Goal: Check status: Check status

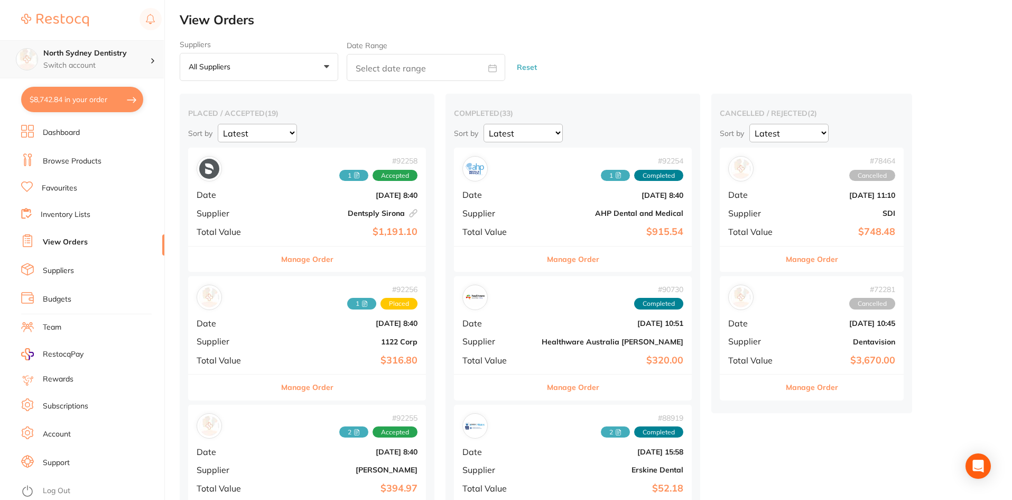
click at [101, 49] on h4 "North Sydney Dentistry" at bounding box center [96, 53] width 107 height 11
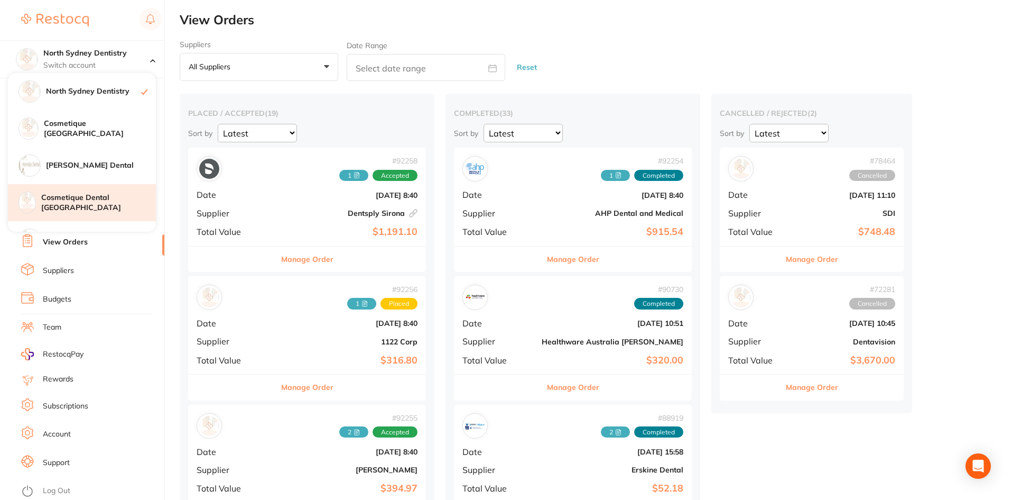
click at [110, 198] on h4 "Cosmetique Dental [GEOGRAPHIC_DATA]" at bounding box center [98, 202] width 115 height 21
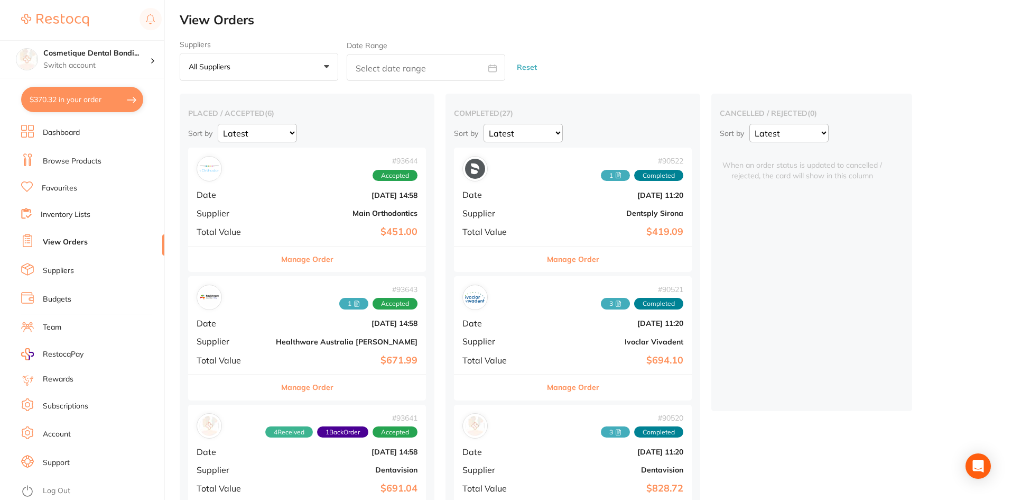
click at [208, 73] on button "All suppliers +0" at bounding box center [259, 67] width 159 height 29
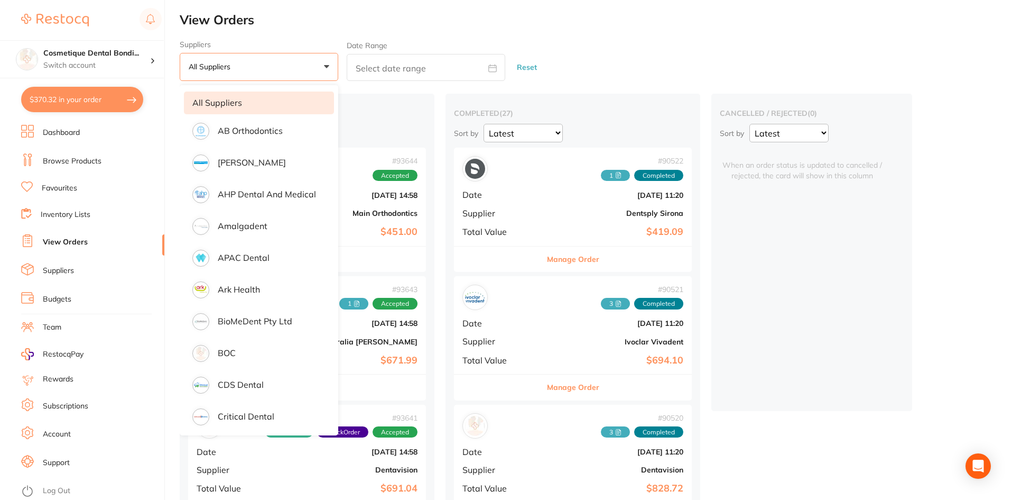
click at [357, 61] on input "text" at bounding box center [426, 67] width 159 height 27
select select "9"
select select "2025"
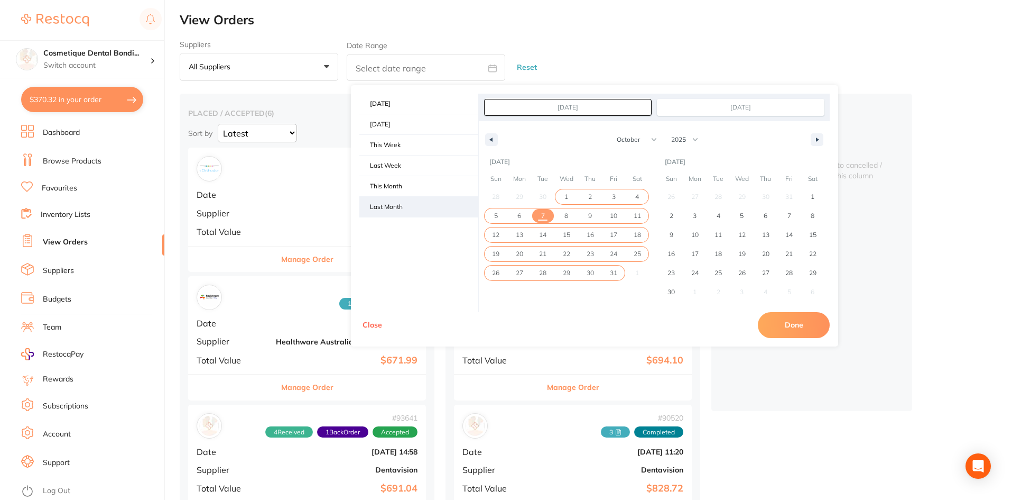
click at [395, 197] on span "Last Month" at bounding box center [418, 207] width 119 height 20
type input "[DATE]"
select select "8"
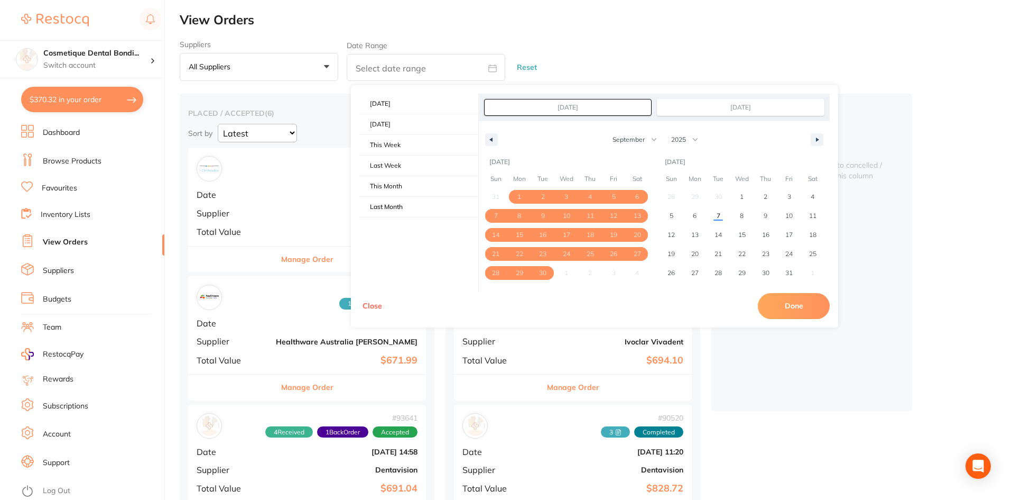
click at [793, 306] on button "Done" at bounding box center [794, 305] width 72 height 25
type input "[DATE] to [DATE]"
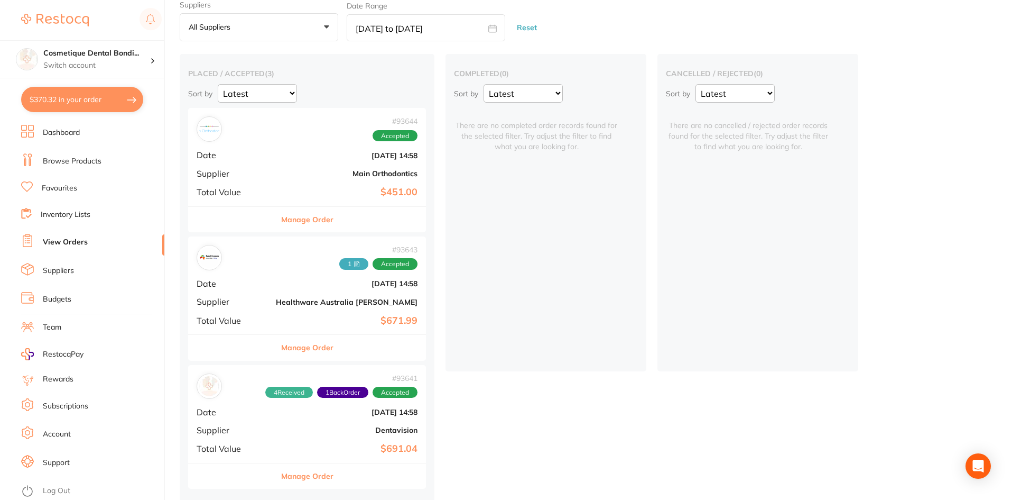
scroll to position [44, 0]
click at [127, 62] on p "Switch account" at bounding box center [96, 65] width 107 height 11
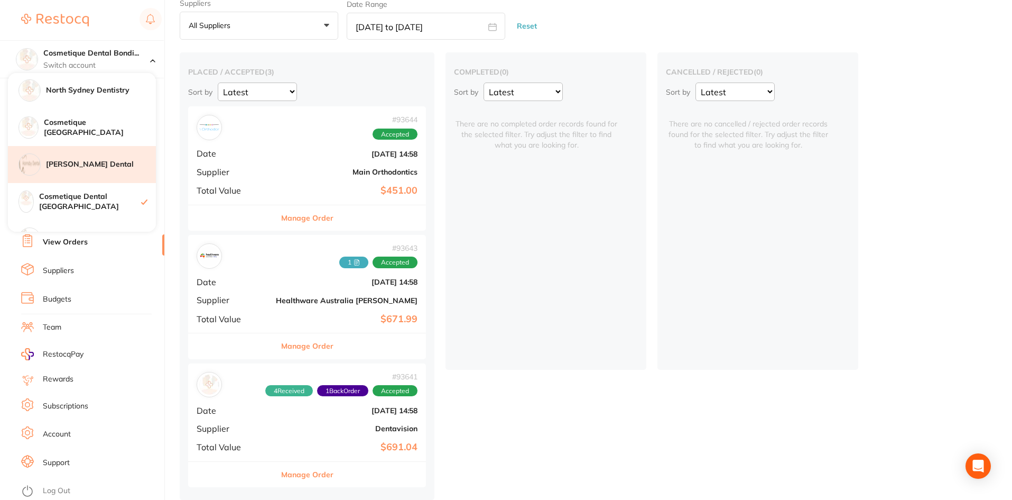
scroll to position [0, 0]
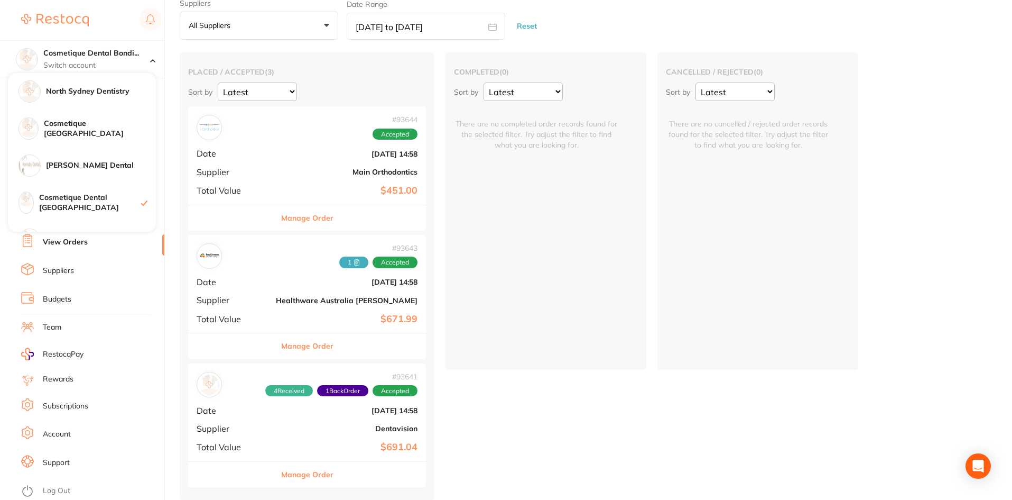
click at [691, 14] on div "Suppliers All suppliers +0 All suppliers AB Orthodontics Adam Dental AHP Dental…" at bounding box center [596, 19] width 833 height 41
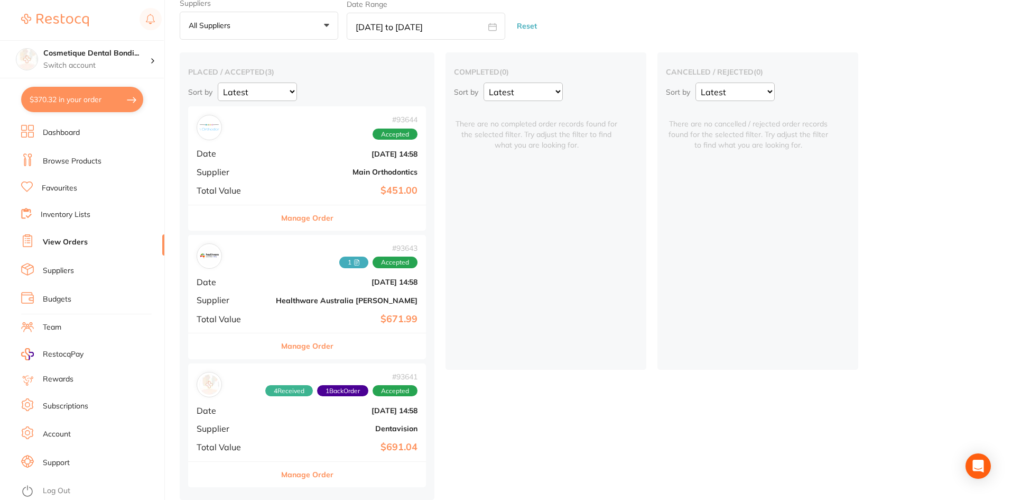
click at [339, 262] on span "1" at bounding box center [353, 262] width 29 height 12
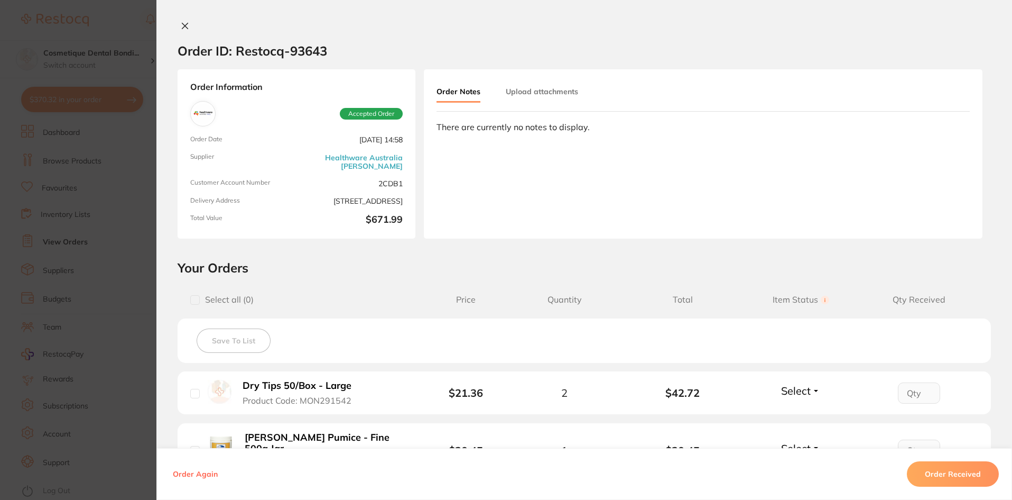
click at [562, 89] on button "Upload attachments" at bounding box center [542, 91] width 72 height 19
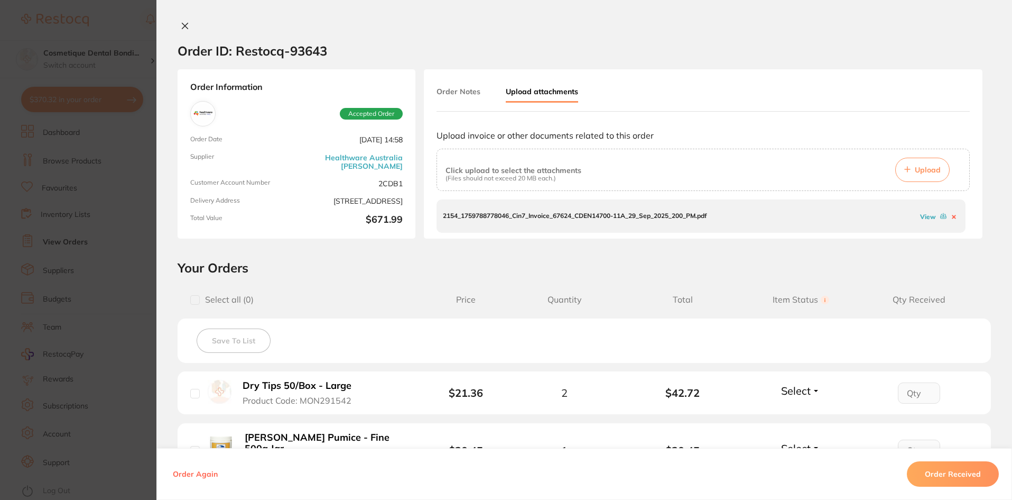
click at [927, 217] on link "View" at bounding box center [928, 217] width 16 height 8
click at [174, 29] on div at bounding box center [584, 26] width 856 height 11
click at [184, 29] on icon at bounding box center [185, 26] width 8 height 8
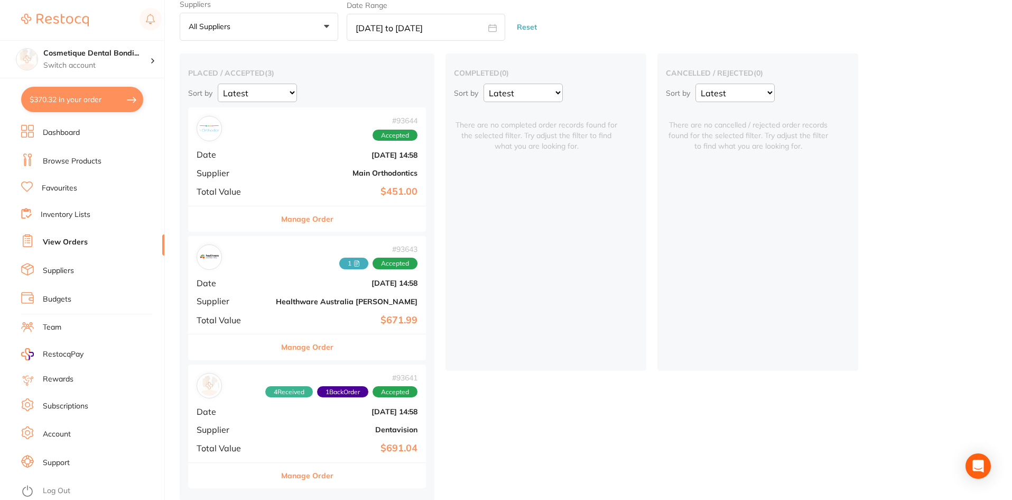
scroll to position [44, 0]
click at [265, 390] on span "4 Received" at bounding box center [289, 391] width 48 height 12
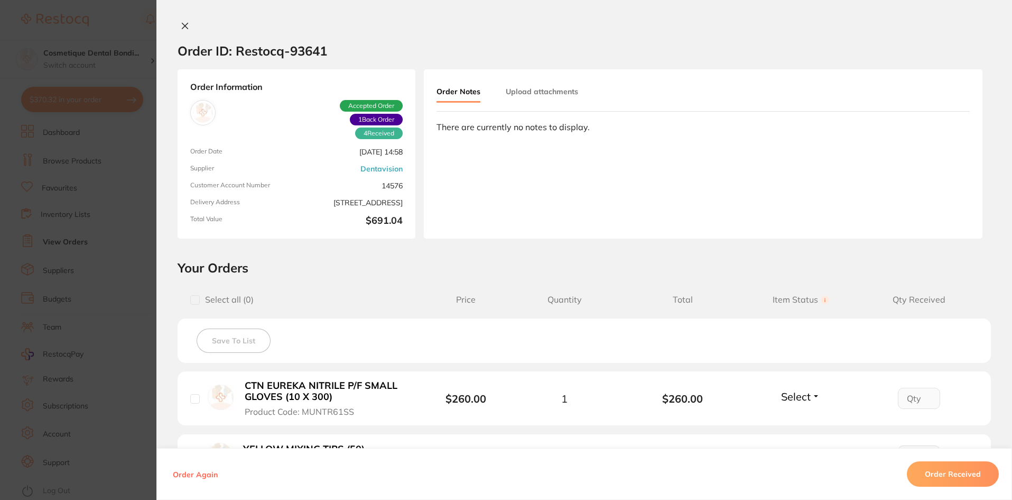
click at [535, 85] on button "Upload attachments" at bounding box center [542, 91] width 72 height 19
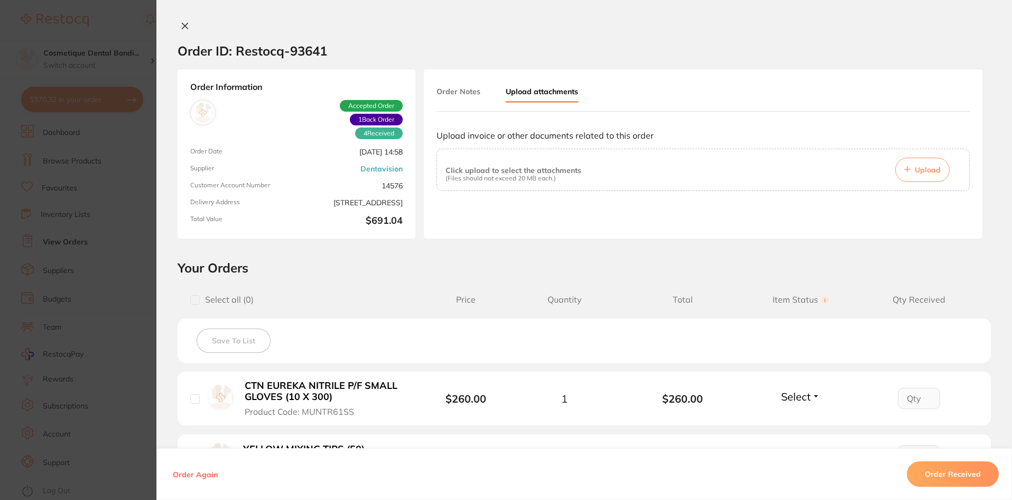
click at [472, 91] on button "Order Notes" at bounding box center [459, 91] width 44 height 19
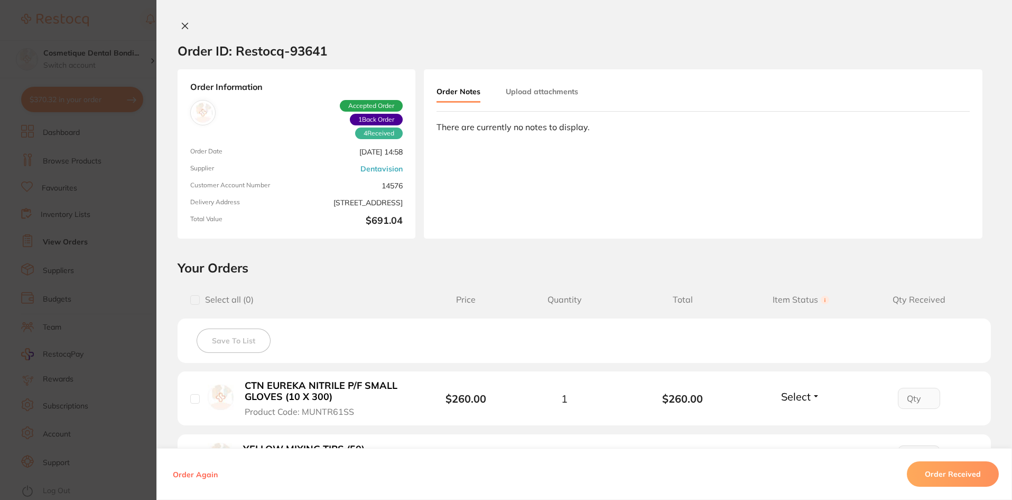
click at [112, 162] on section "Order ID: Restocq- 93641 Order Information 4 Received 1 Back Order Accepted Ord…" at bounding box center [506, 250] width 1012 height 500
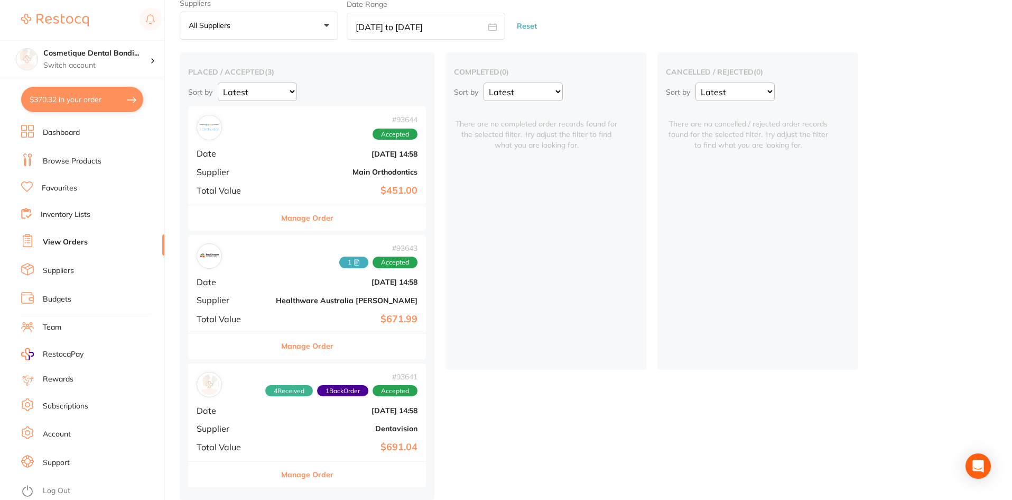
click at [265, 389] on span "4 Received" at bounding box center [289, 391] width 48 height 12
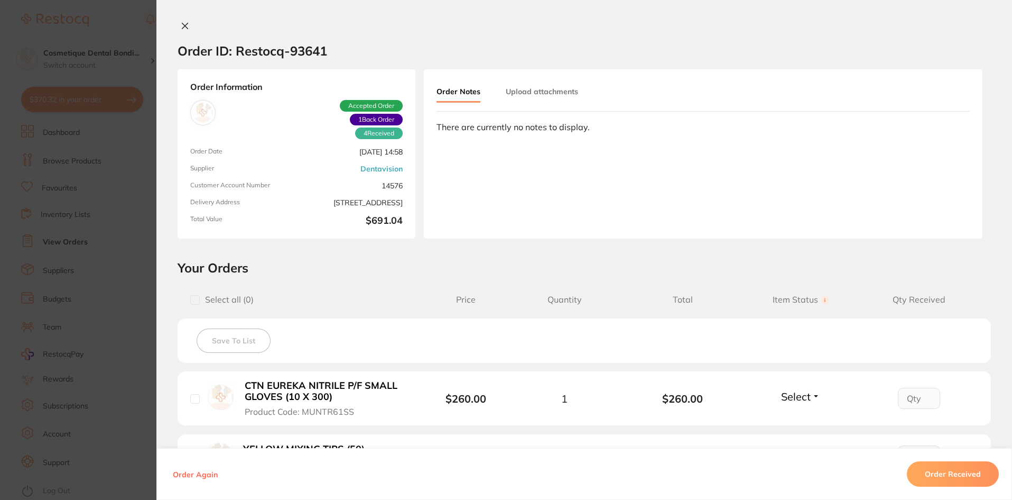
click at [540, 89] on button "Upload attachments" at bounding box center [542, 91] width 72 height 19
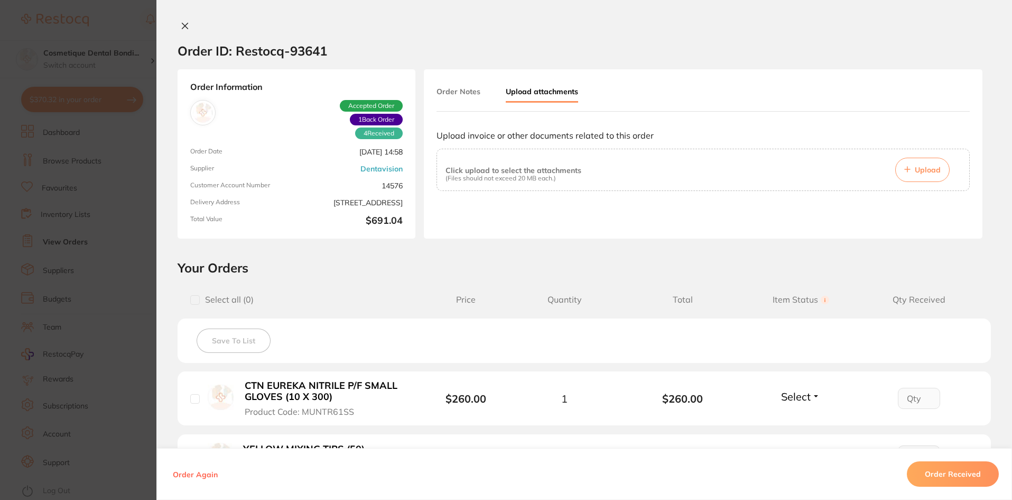
click at [184, 29] on icon at bounding box center [185, 26] width 8 height 8
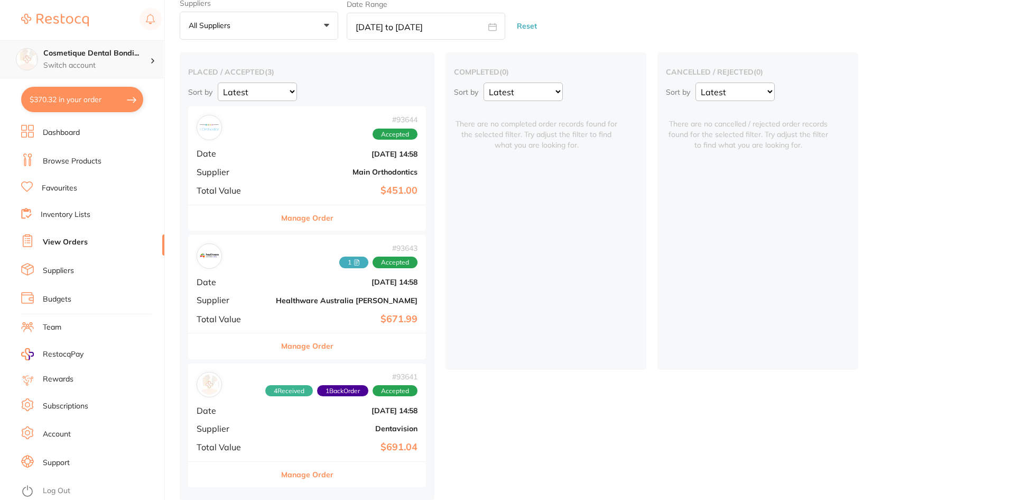
click at [136, 62] on p "Switch account" at bounding box center [96, 65] width 107 height 11
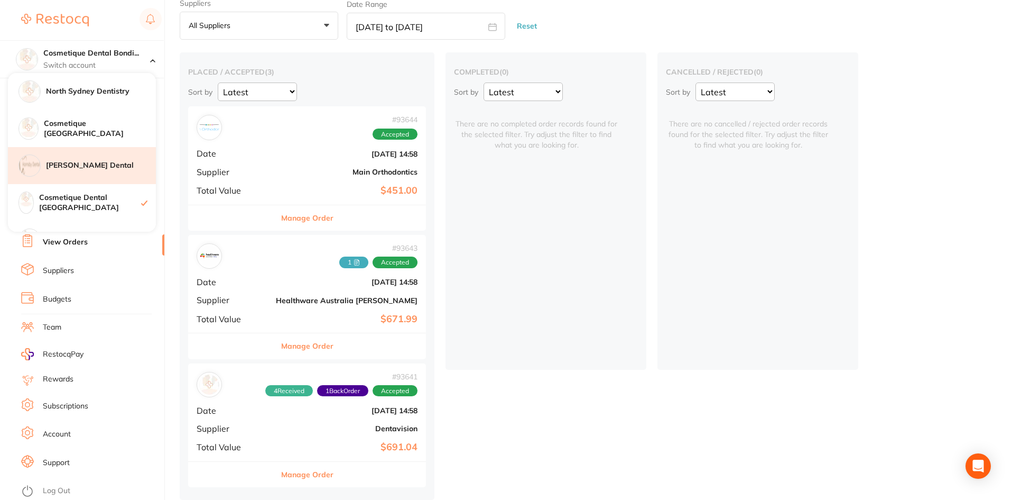
click at [91, 176] on div "[PERSON_NAME] Dental" at bounding box center [82, 165] width 148 height 37
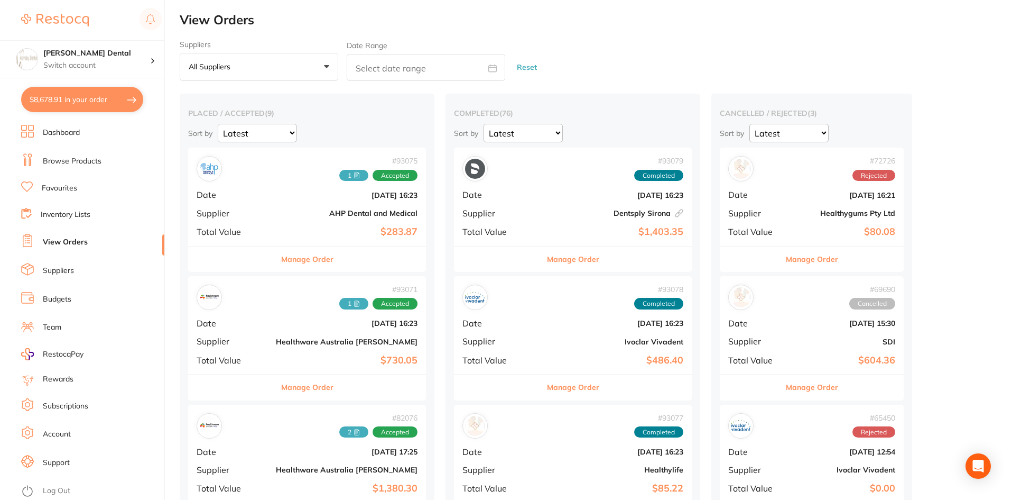
click at [394, 65] on input "text" at bounding box center [426, 67] width 159 height 27
select select "9"
select select "2025"
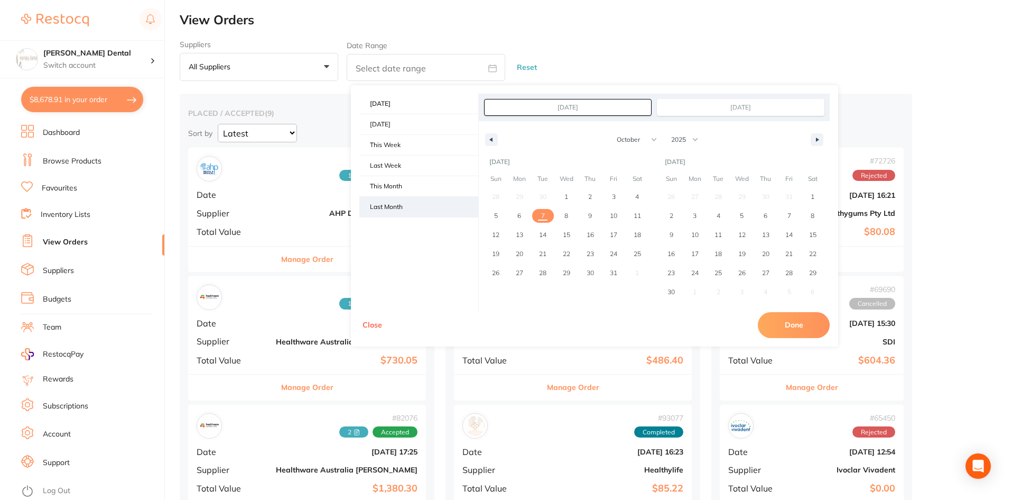
click at [391, 200] on span "Last Month" at bounding box center [418, 207] width 119 height 20
type input "[DATE]"
select select "8"
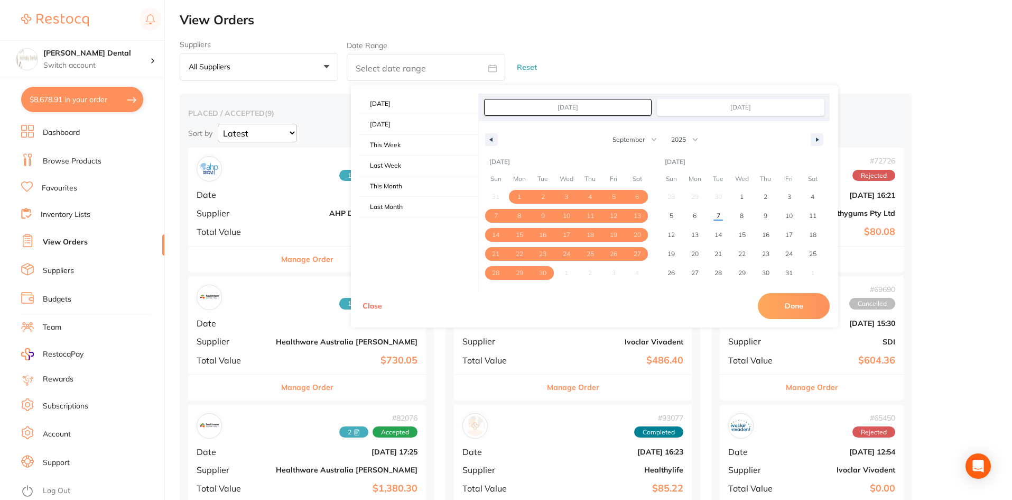
click at [806, 307] on button "Done" at bounding box center [794, 305] width 72 height 25
type input "[DATE] to [DATE]"
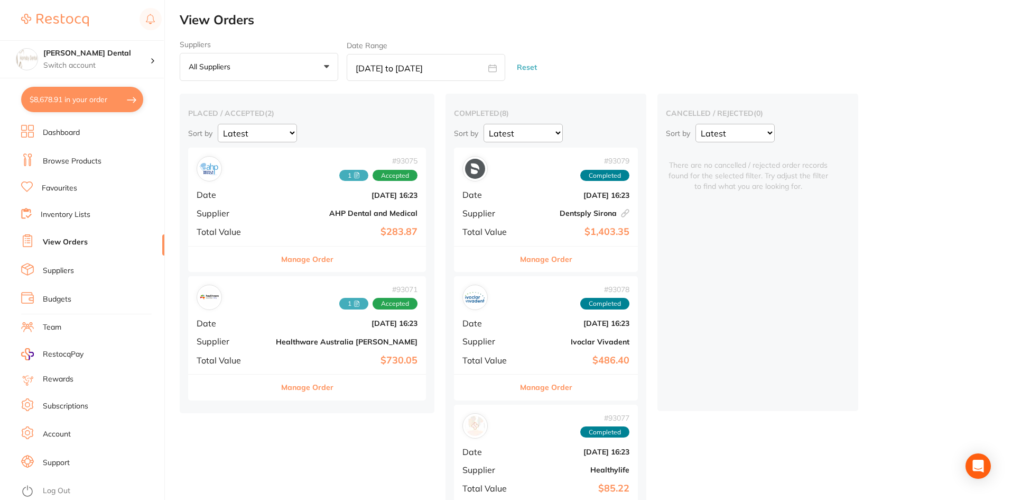
click at [354, 174] on icon at bounding box center [357, 175] width 6 height 6
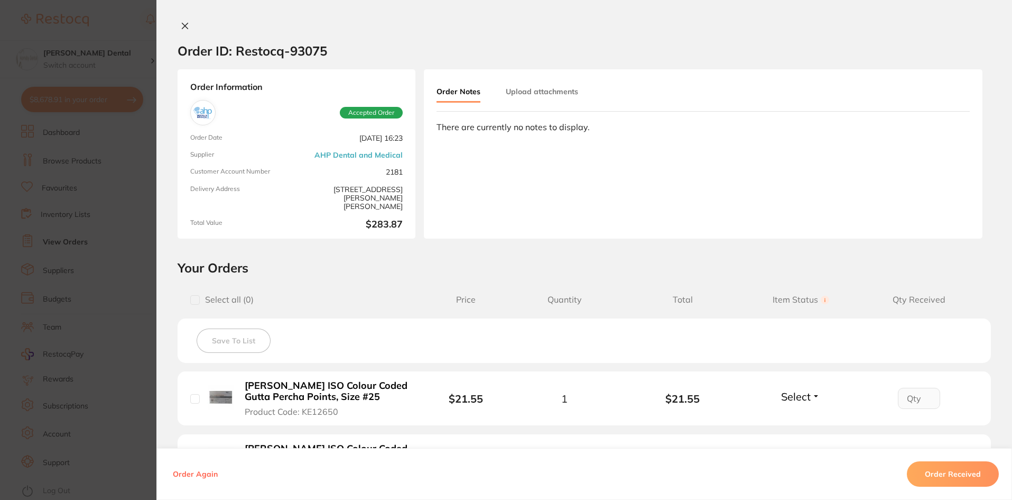
click at [99, 154] on section "Order ID: Restocq- 93075 Order Information Accepted Order Order Date Sept 5 202…" at bounding box center [506, 250] width 1012 height 500
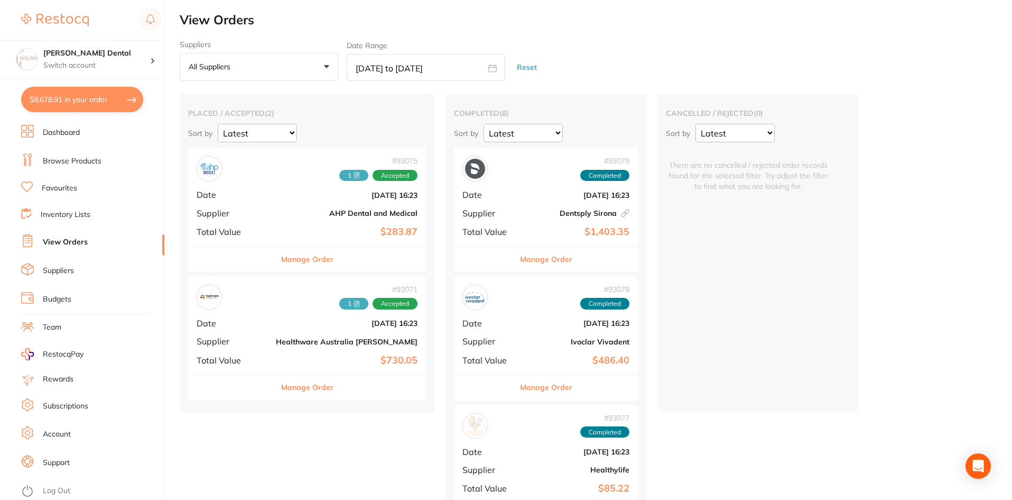
click at [339, 177] on span "1" at bounding box center [353, 176] width 29 height 12
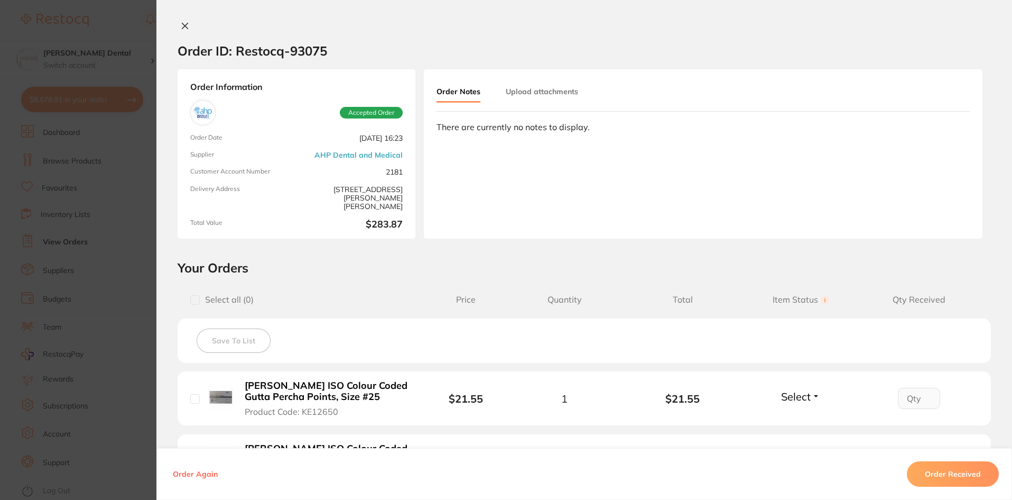
click at [564, 90] on button "Upload attachments" at bounding box center [542, 91] width 72 height 19
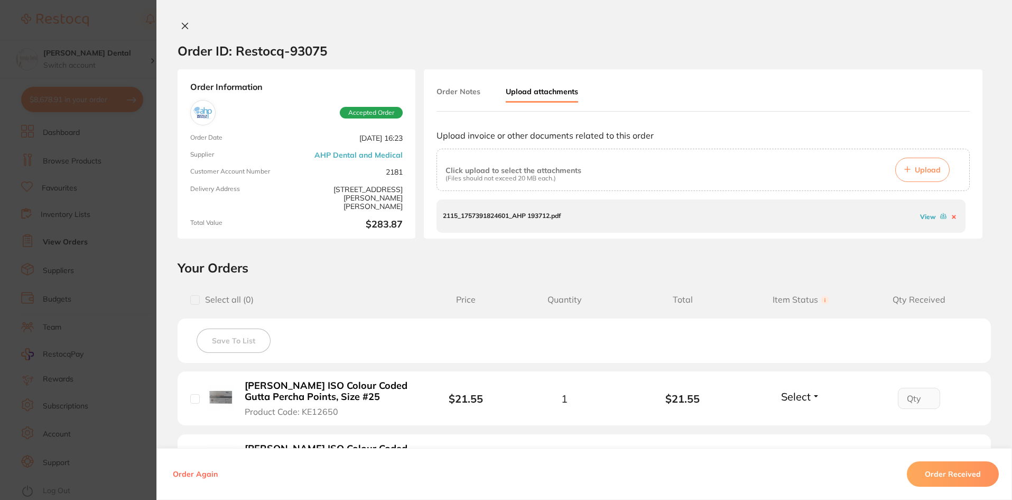
click at [185, 30] on button at bounding box center [185, 26] width 15 height 11
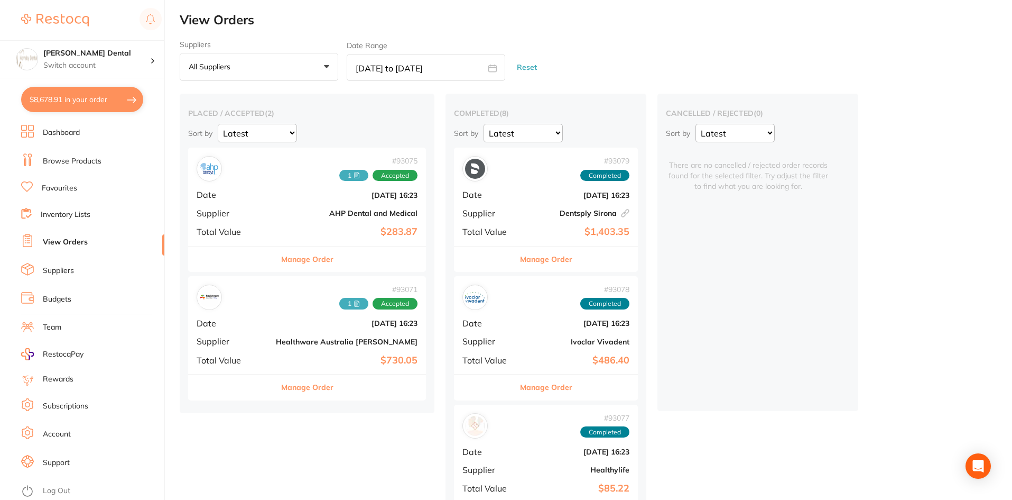
click at [356, 304] on icon at bounding box center [357, 304] width 3 height 0
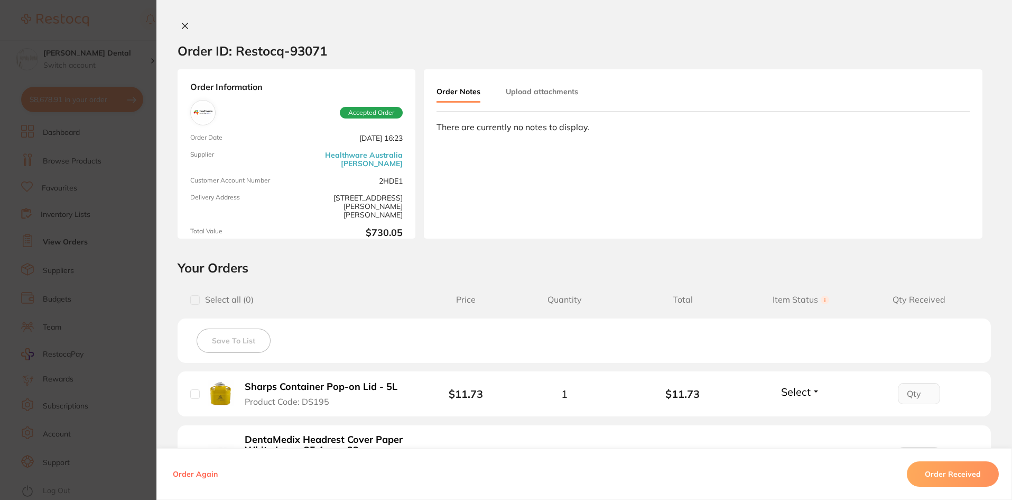
click at [506, 84] on button "Upload attachments" at bounding box center [542, 91] width 72 height 19
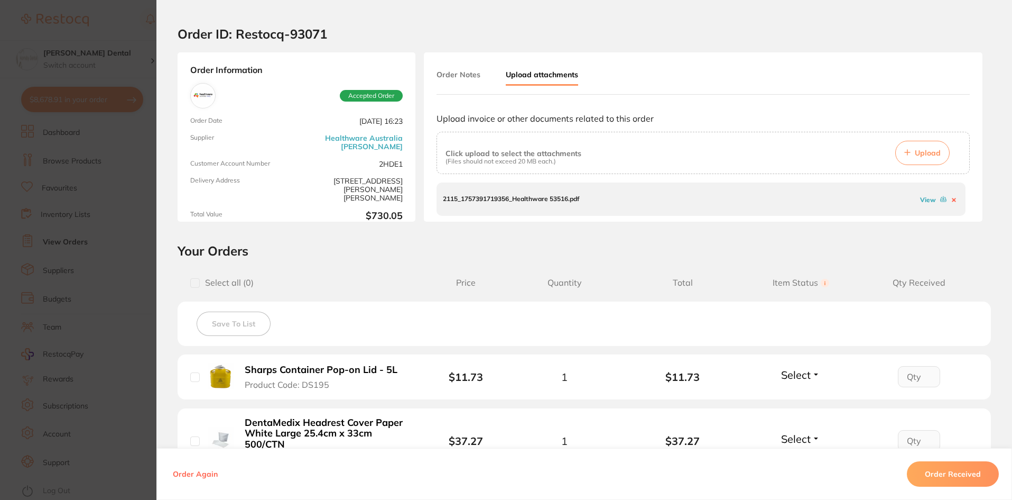
scroll to position [53, 0]
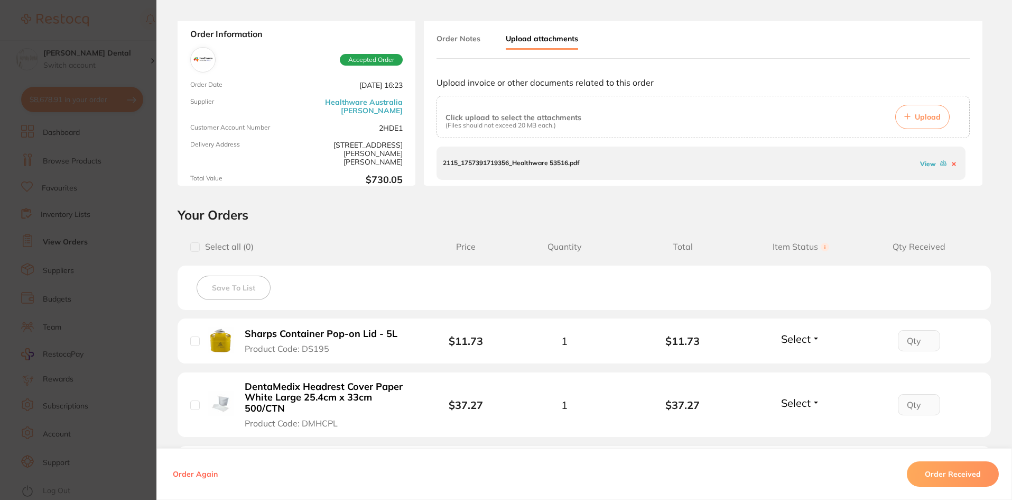
click at [921, 164] on link "View" at bounding box center [928, 164] width 16 height 8
click at [144, 72] on section "Order ID: Restocq- 93071 Order Information Accepted Order Order Date Sept 5 202…" at bounding box center [506, 250] width 1012 height 500
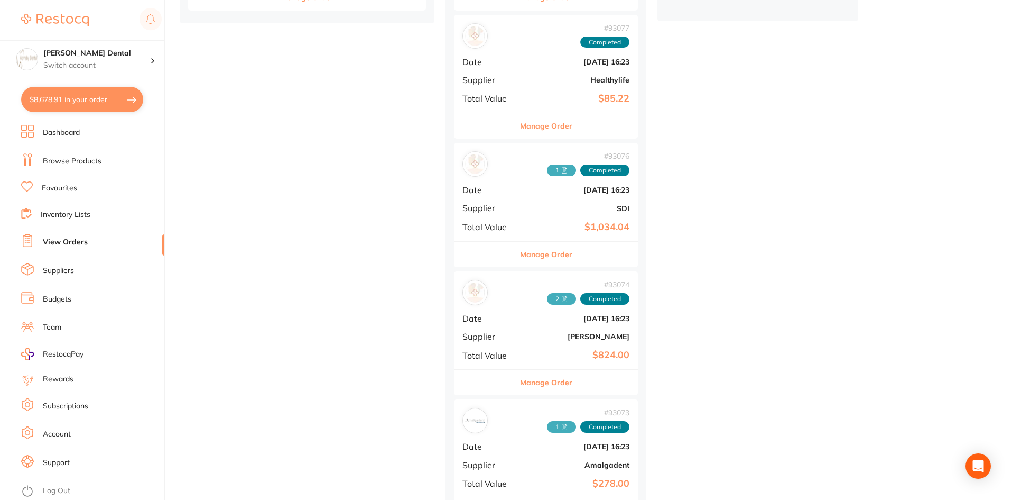
scroll to position [423, 0]
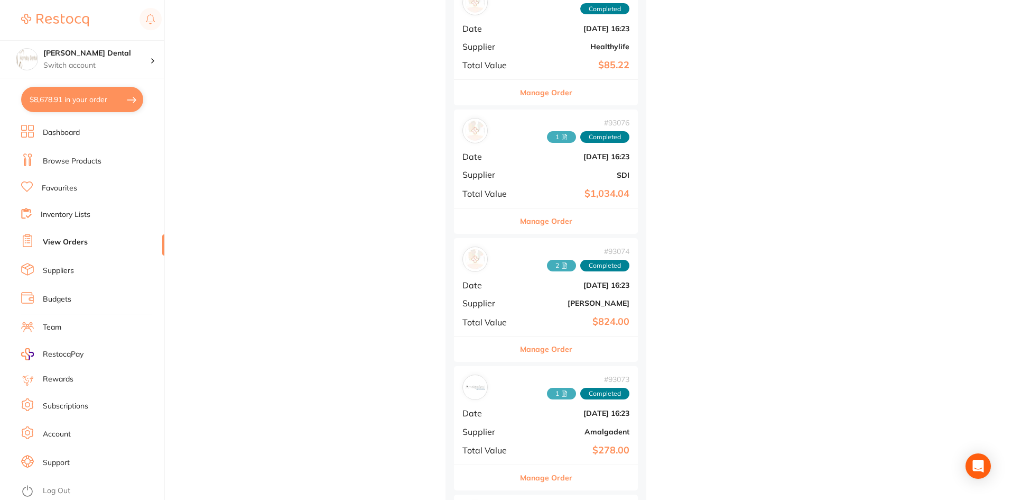
click at [547, 135] on span "1" at bounding box center [561, 137] width 29 height 12
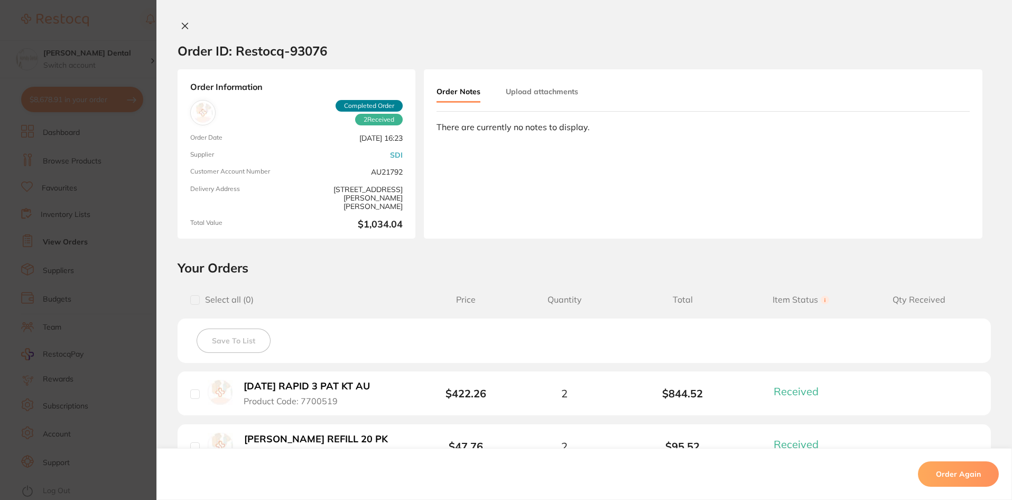
click at [531, 97] on button "Upload attachments" at bounding box center [542, 91] width 72 height 19
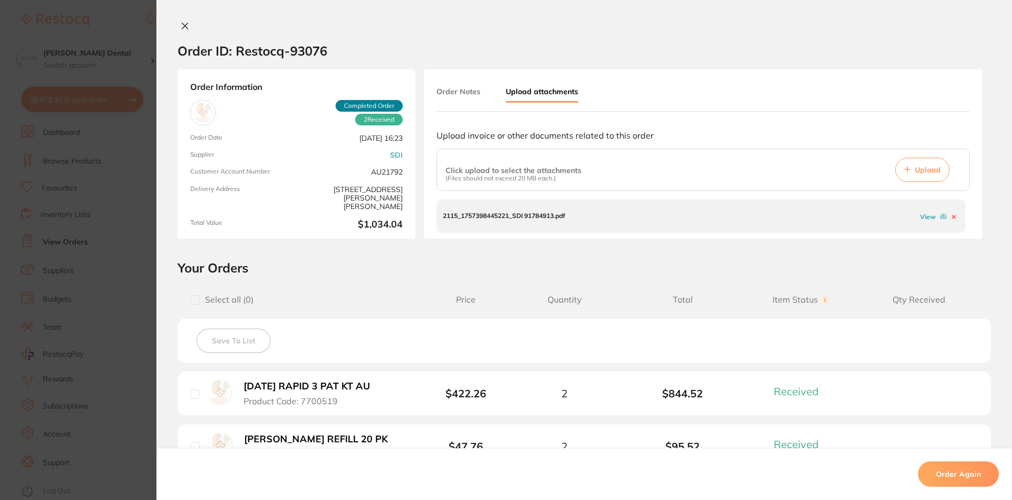
click at [923, 217] on link "View" at bounding box center [928, 217] width 16 height 8
click at [181, 23] on icon at bounding box center [185, 26] width 8 height 8
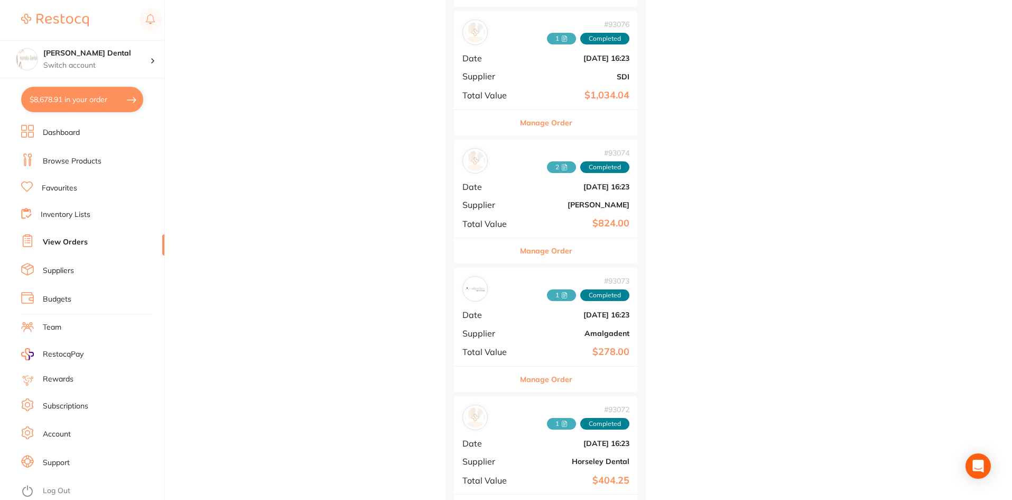
scroll to position [527, 0]
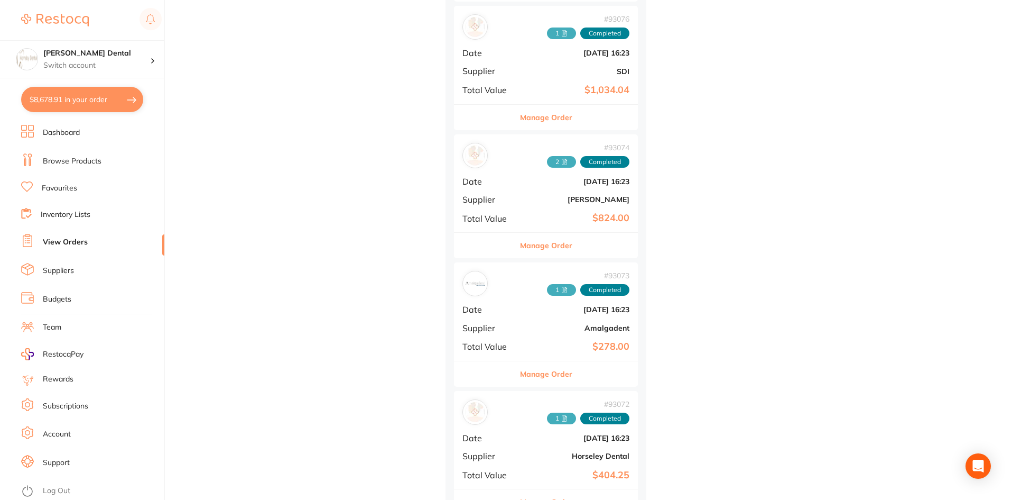
click at [566, 160] on icon at bounding box center [567, 160] width 2 height 2
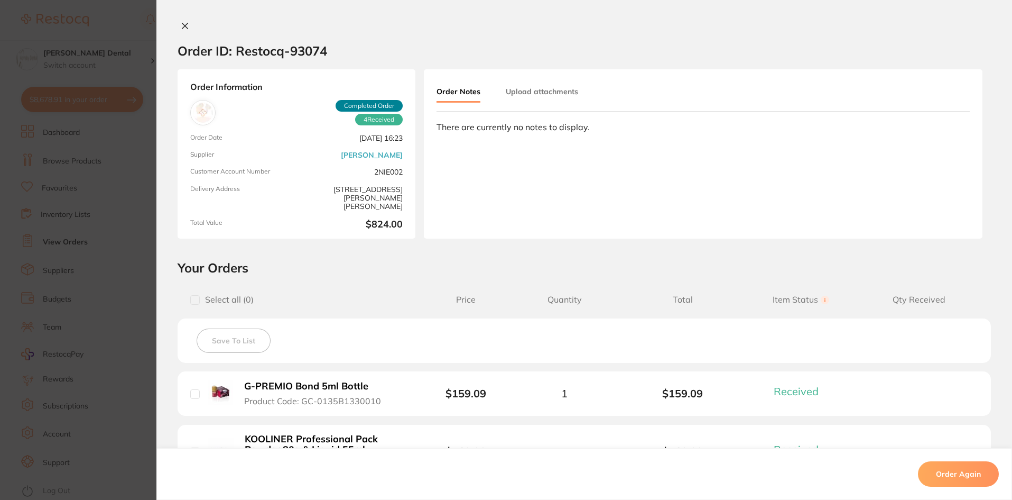
click at [548, 90] on button "Upload attachments" at bounding box center [542, 91] width 72 height 19
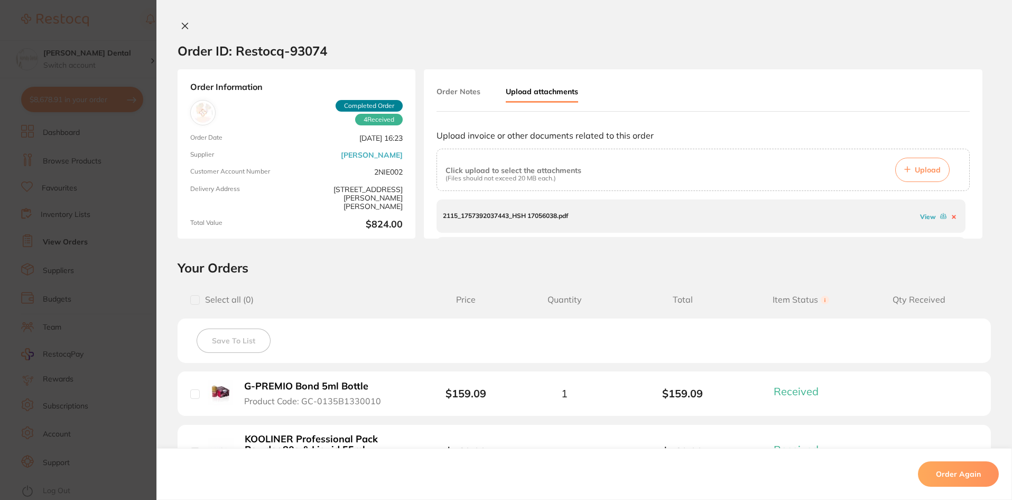
click at [924, 217] on link "View" at bounding box center [928, 217] width 16 height 8
click at [925, 222] on link "View" at bounding box center [928, 221] width 16 height 8
click at [187, 25] on button at bounding box center [185, 26] width 15 height 11
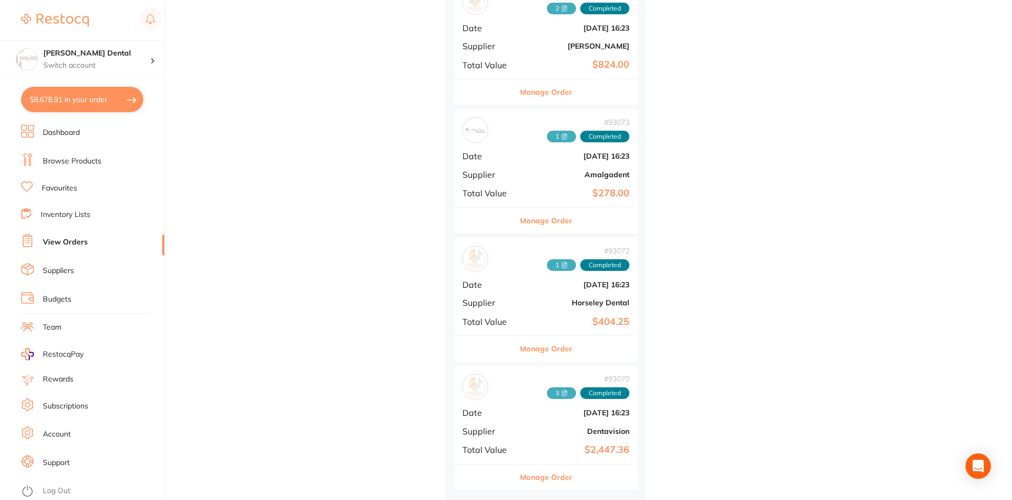
scroll to position [685, 0]
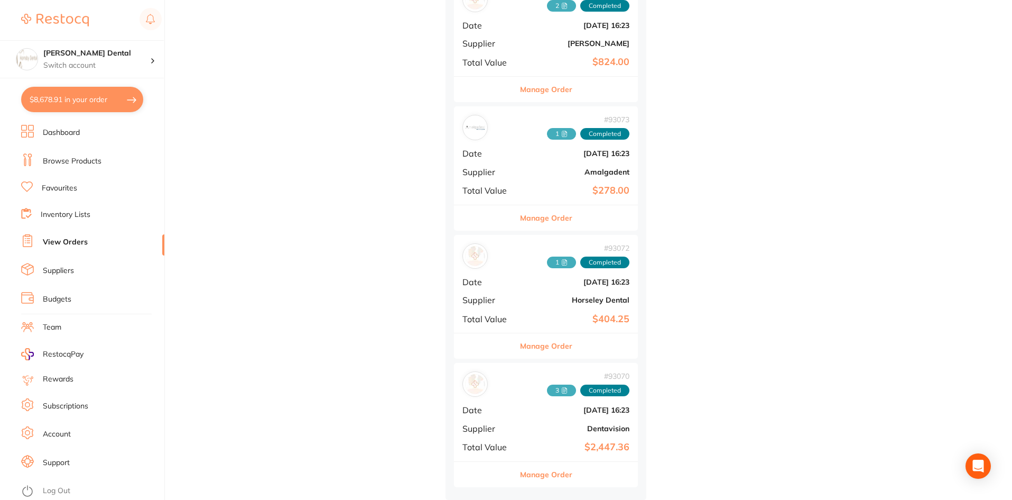
click at [564, 135] on icon at bounding box center [565, 135] width 2 height 0
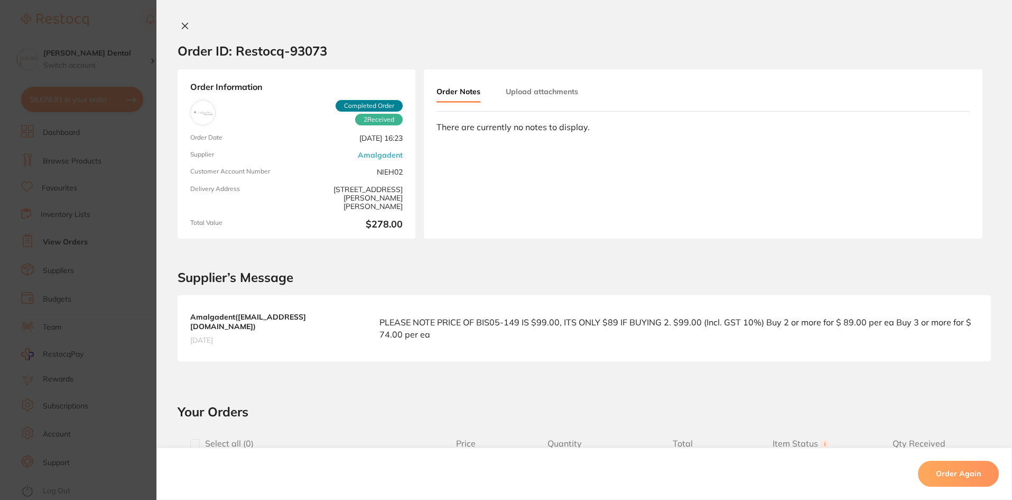
click at [552, 83] on button "Upload attachments" at bounding box center [542, 91] width 72 height 19
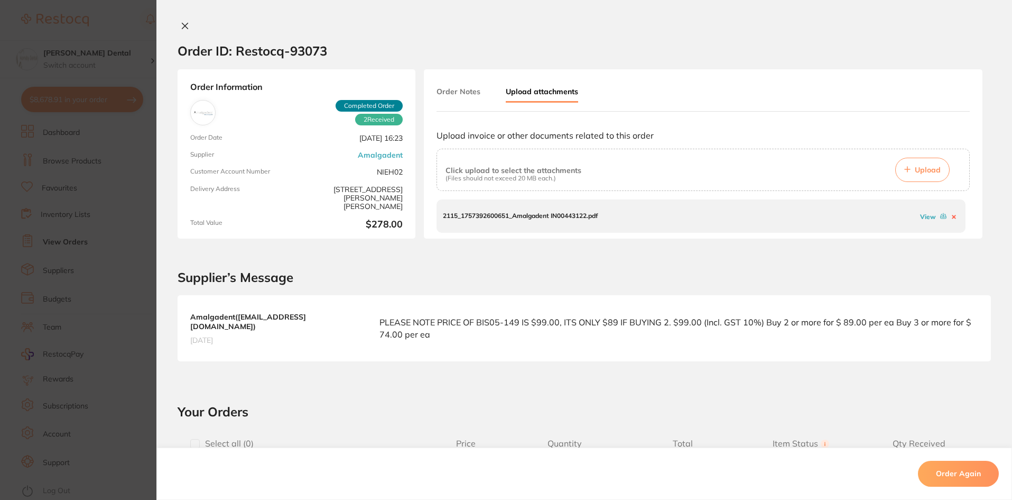
click at [922, 216] on link "View" at bounding box center [928, 217] width 16 height 8
click at [183, 23] on icon at bounding box center [185, 26] width 8 height 8
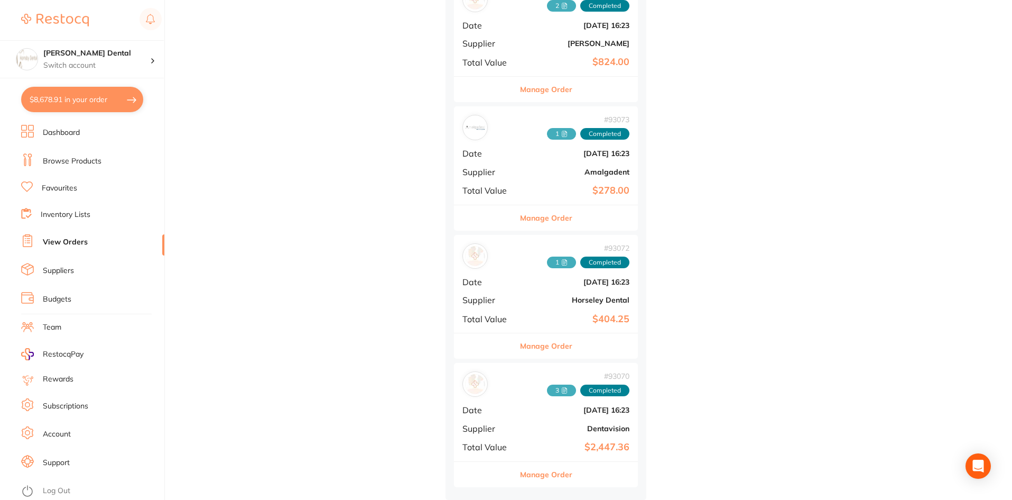
click at [547, 264] on span "1" at bounding box center [561, 262] width 29 height 12
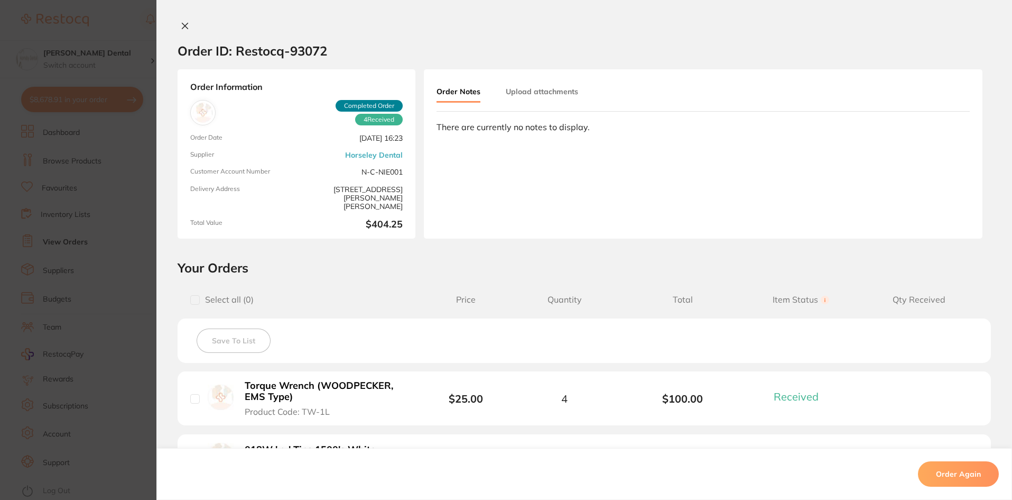
click at [557, 89] on button "Upload attachments" at bounding box center [542, 91] width 72 height 19
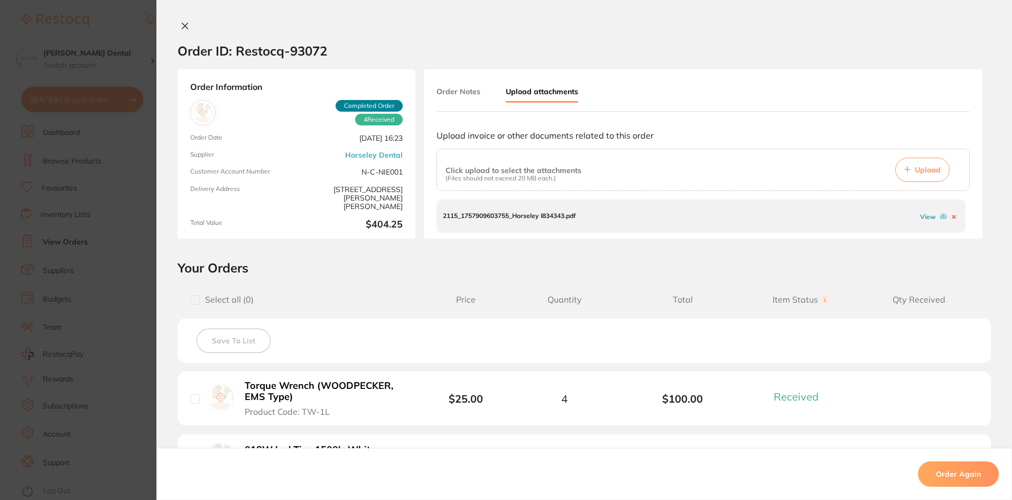
click at [921, 215] on link "View" at bounding box center [928, 217] width 16 height 8
click at [182, 24] on icon at bounding box center [185, 26] width 6 height 6
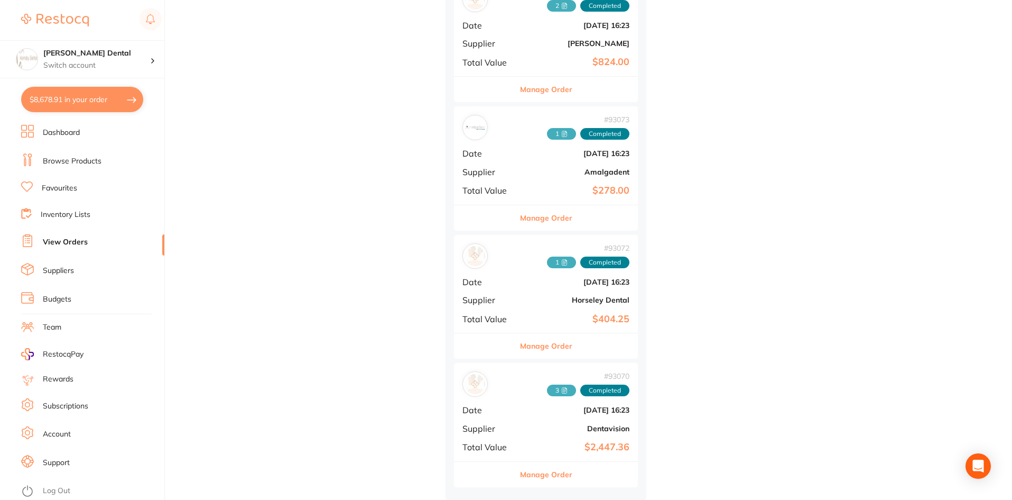
click at [547, 384] on span "3" at bounding box center [561, 390] width 29 height 12
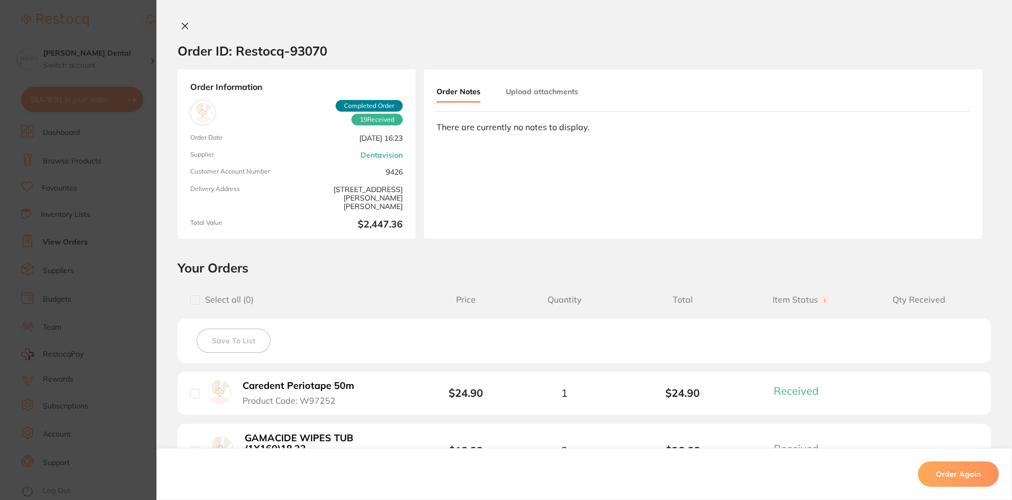
click at [548, 82] on button "Upload attachments" at bounding box center [542, 91] width 72 height 19
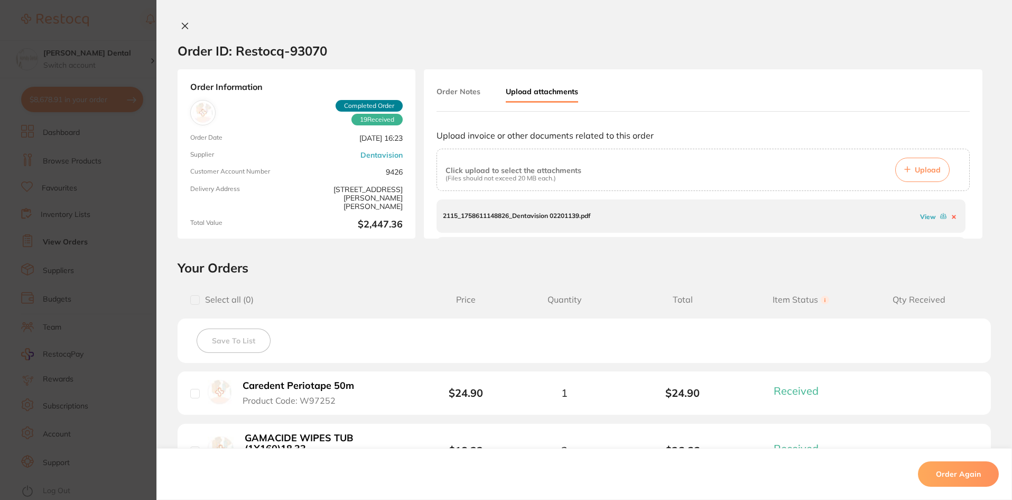
click at [921, 218] on link "View" at bounding box center [928, 217] width 16 height 8
click at [922, 221] on link "View" at bounding box center [928, 219] width 16 height 8
click at [927, 225] on link "View" at bounding box center [928, 222] width 16 height 8
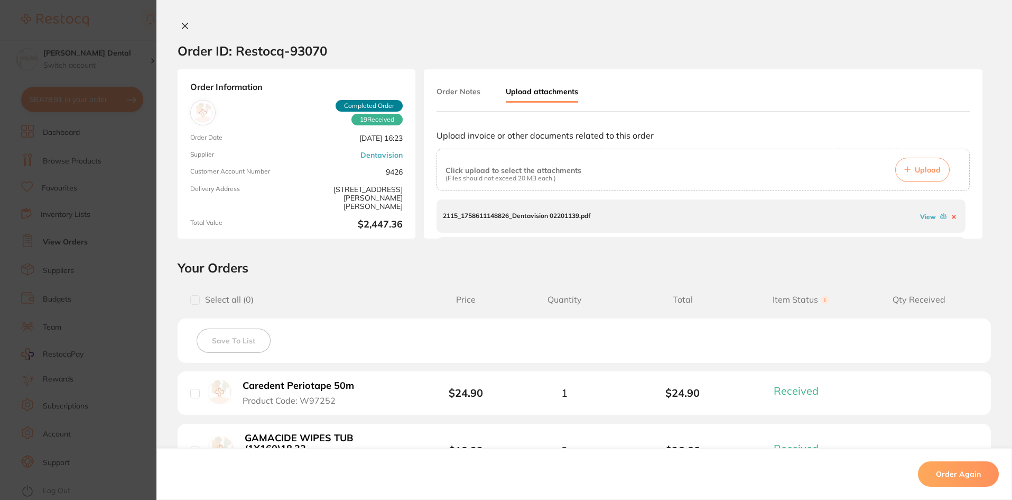
click at [186, 29] on icon at bounding box center [185, 26] width 6 height 6
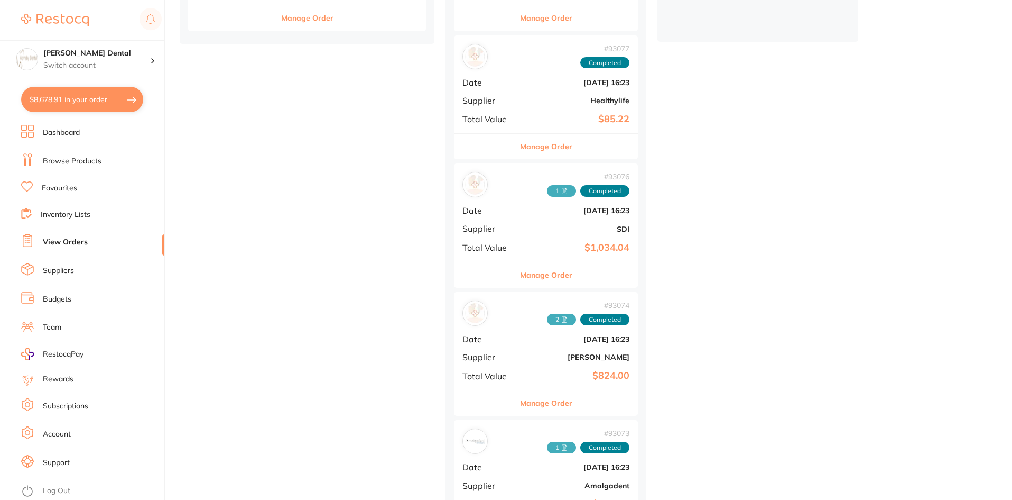
scroll to position [368, 0]
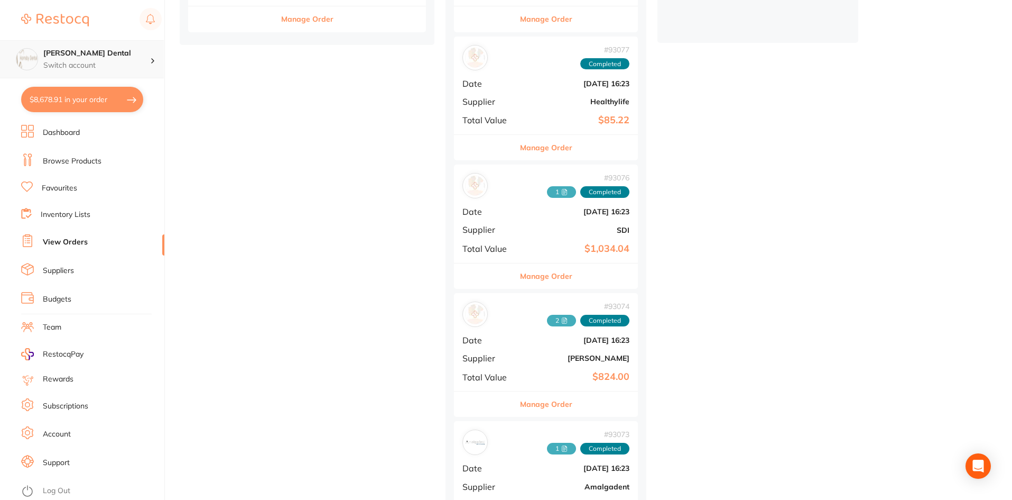
click at [103, 61] on p "Switch account" at bounding box center [96, 65] width 107 height 11
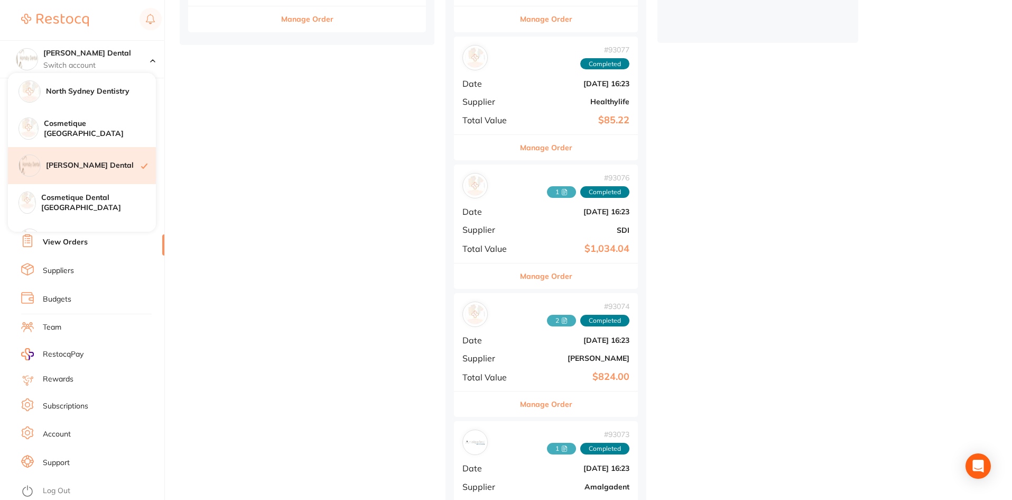
scroll to position [106, 0]
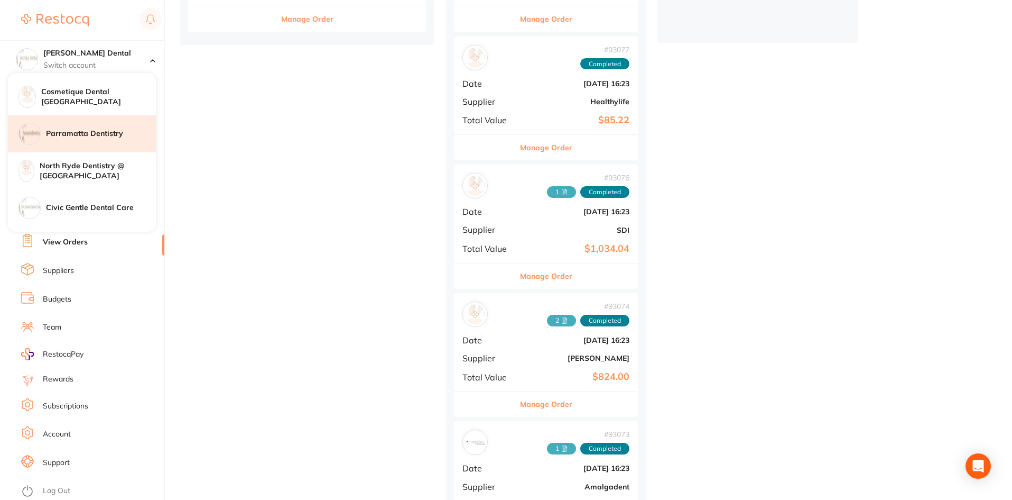
click at [99, 132] on h4 "Parramatta Dentistry" at bounding box center [101, 133] width 110 height 11
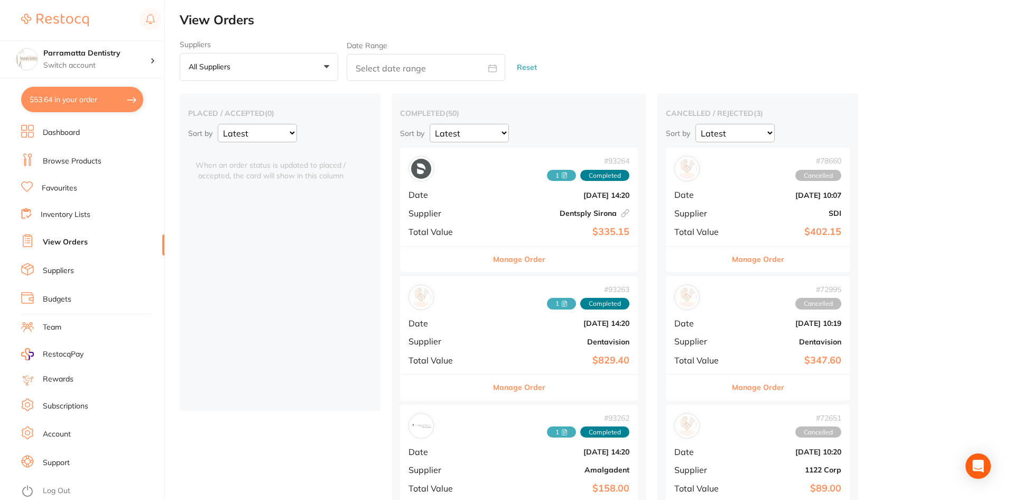
click at [347, 63] on input "text" at bounding box center [426, 67] width 159 height 27
select select "9"
select select "2025"
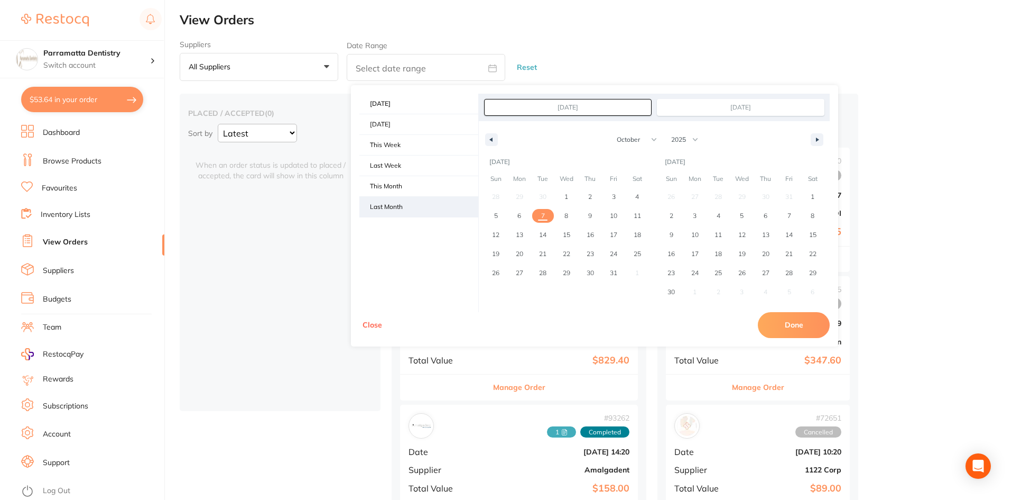
click at [394, 199] on span "Last Month" at bounding box center [418, 207] width 119 height 20
type input "[DATE]"
select select "8"
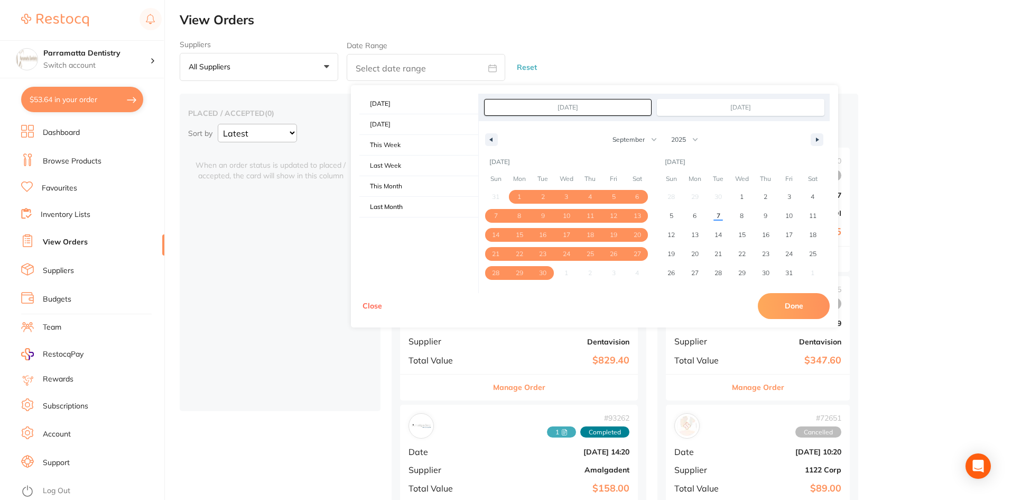
click at [788, 305] on button "Done" at bounding box center [794, 305] width 72 height 25
type input "[DATE] to [DATE]"
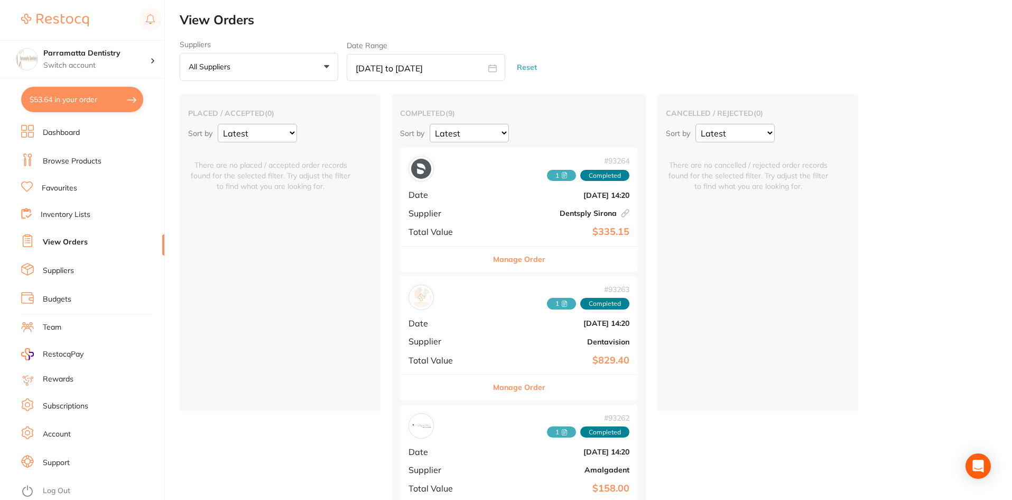
click at [547, 178] on span "1" at bounding box center [561, 176] width 29 height 12
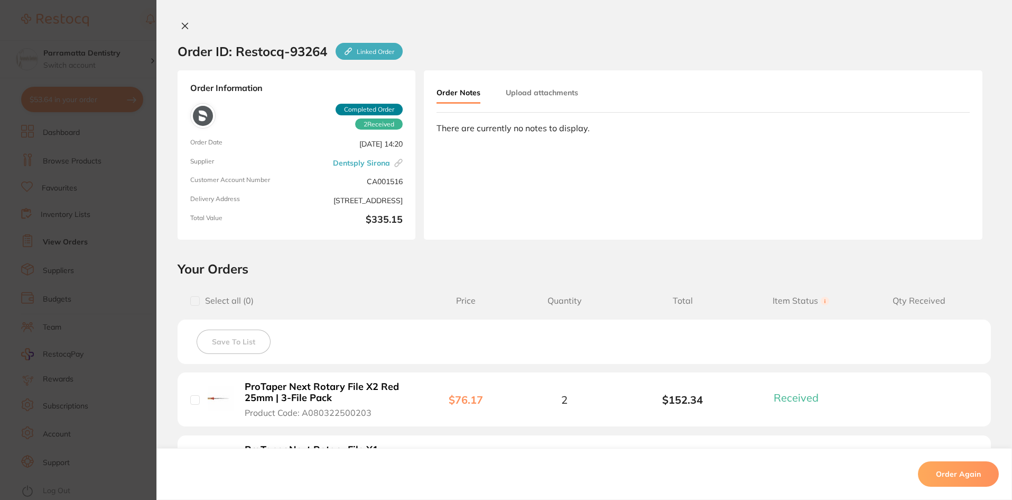
click at [528, 90] on button "Upload attachments" at bounding box center [542, 92] width 72 height 19
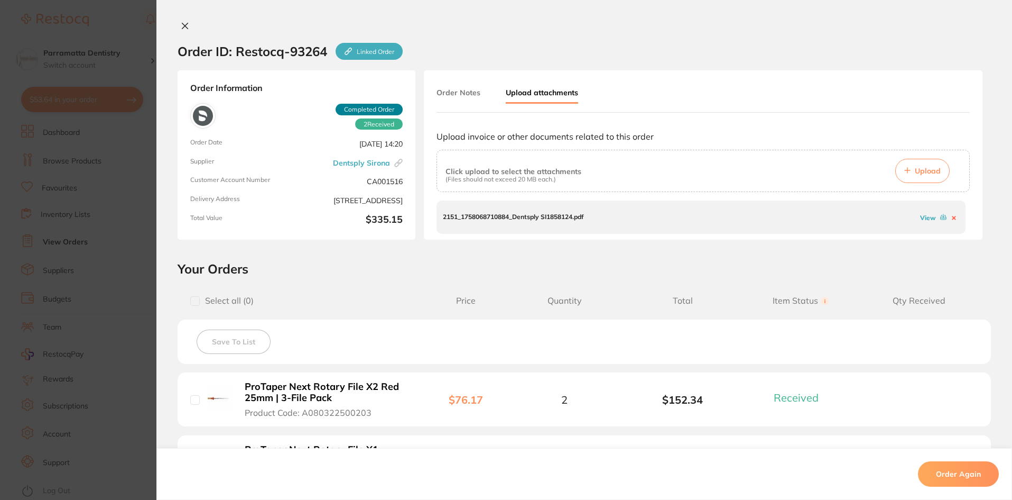
click at [920, 218] on link "View" at bounding box center [928, 218] width 16 height 8
click at [182, 24] on icon at bounding box center [185, 26] width 8 height 8
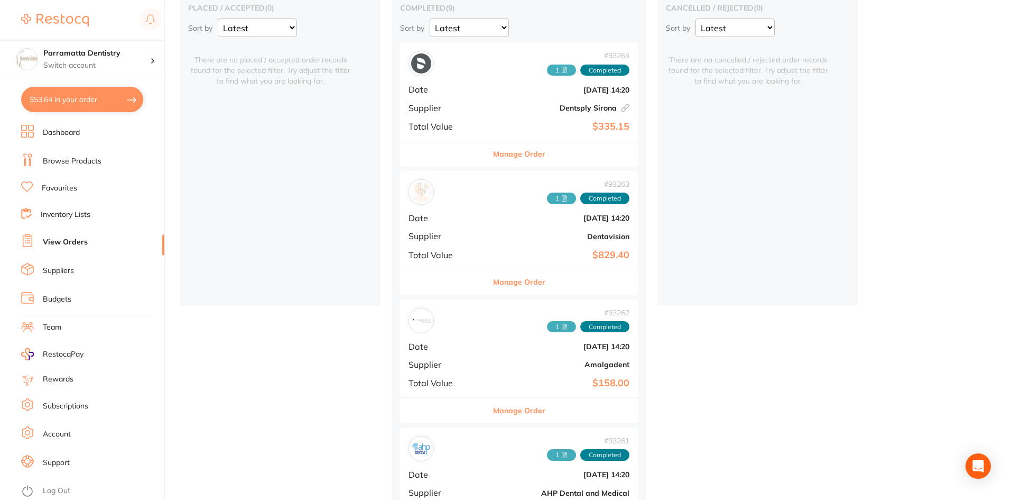
scroll to position [106, 0]
click at [547, 196] on span "1" at bounding box center [561, 198] width 29 height 12
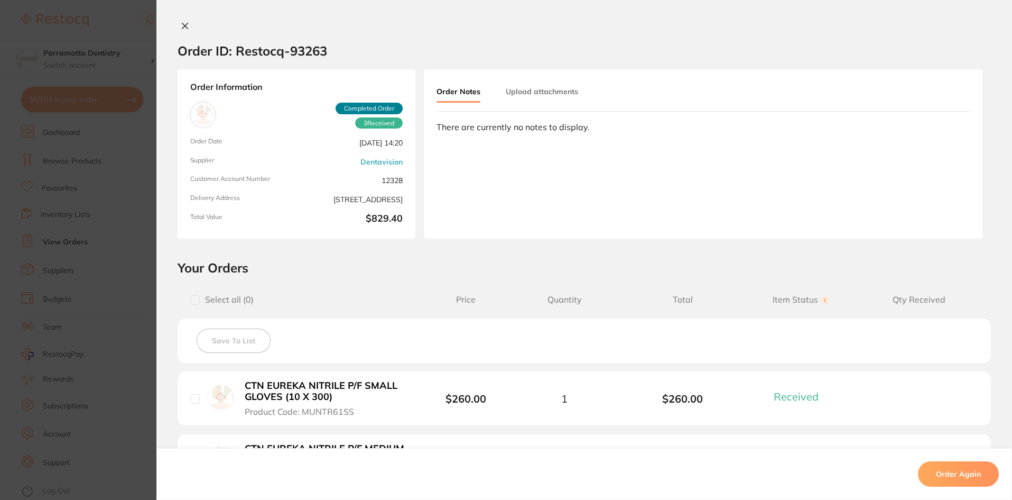
click at [568, 92] on button "Upload attachments" at bounding box center [542, 91] width 72 height 19
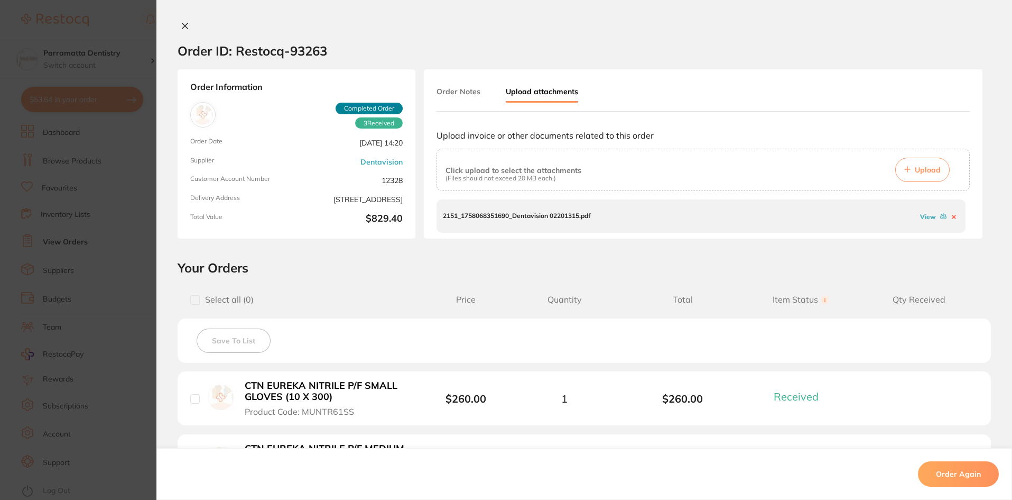
click at [924, 214] on link "View" at bounding box center [928, 217] width 16 height 8
click at [181, 23] on icon at bounding box center [185, 26] width 8 height 8
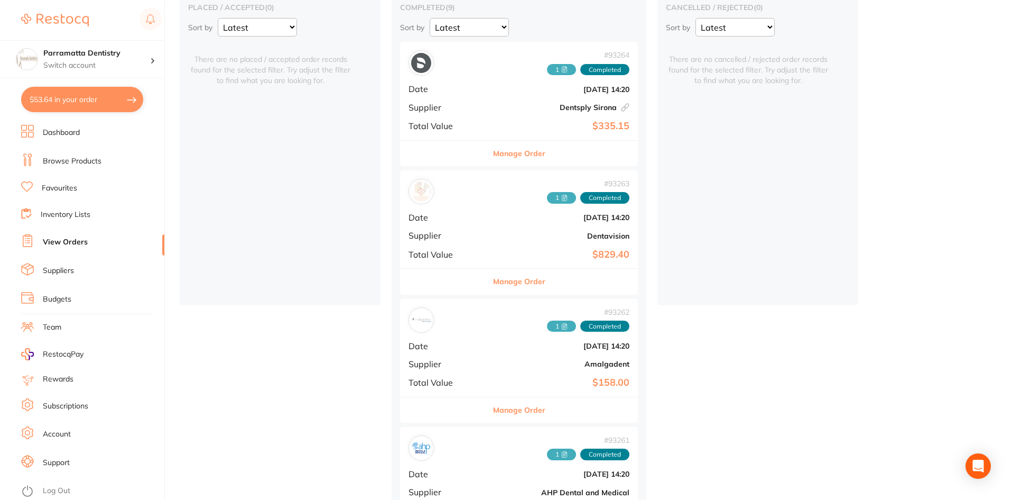
click at [547, 325] on span "1" at bounding box center [561, 326] width 29 height 12
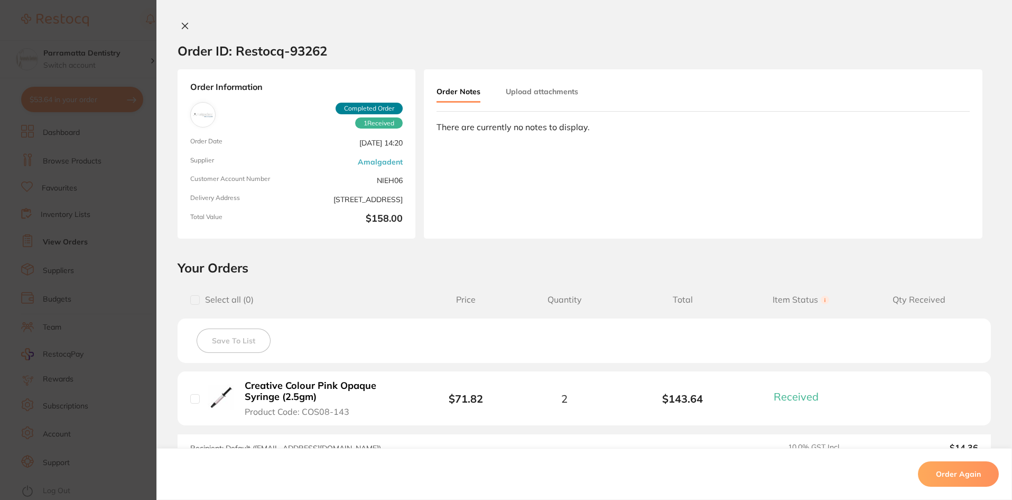
click at [531, 98] on button "Upload attachments" at bounding box center [542, 91] width 72 height 19
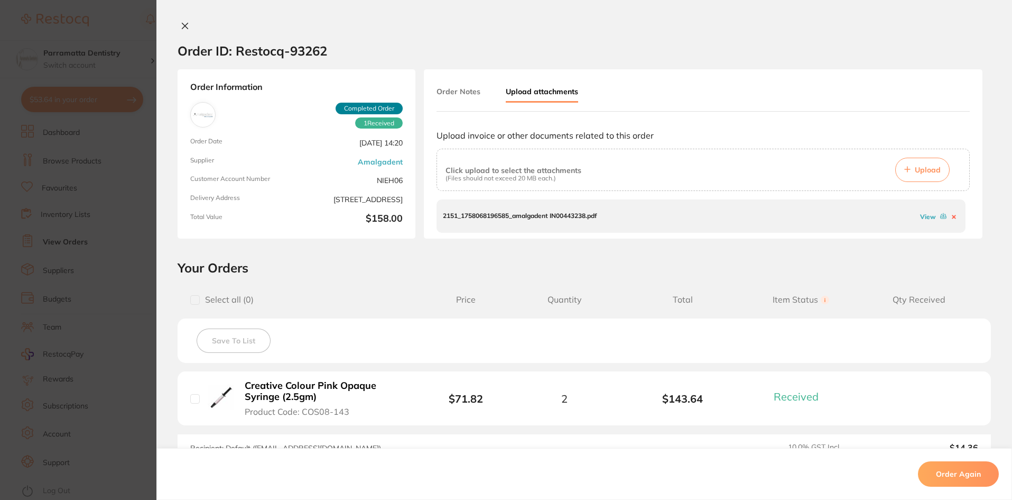
click at [924, 218] on link "View" at bounding box center [928, 217] width 16 height 8
click at [181, 24] on icon at bounding box center [185, 26] width 8 height 8
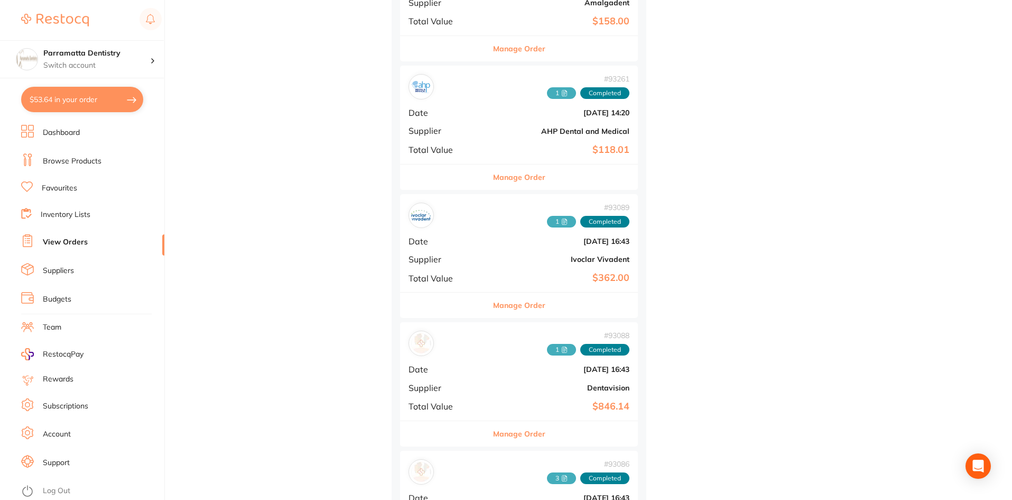
scroll to position [476, 0]
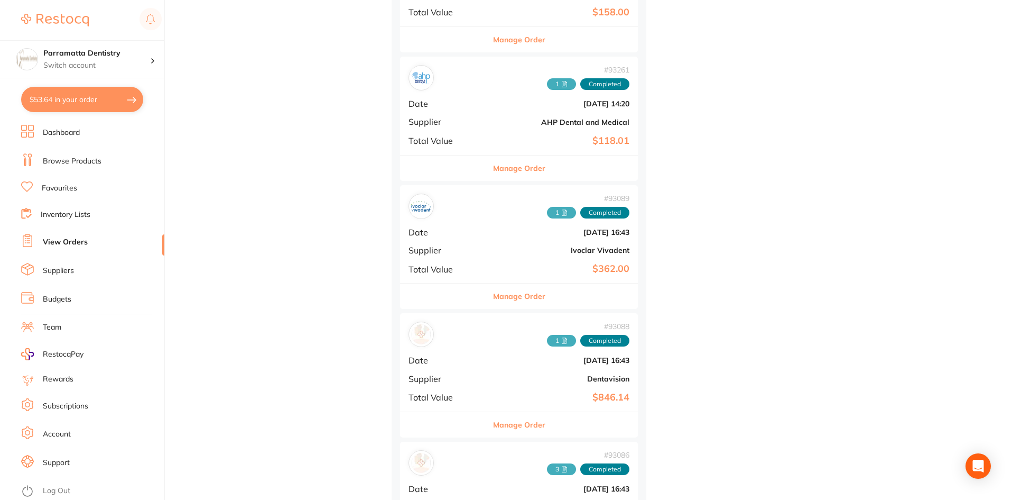
click at [547, 78] on div "# 93261 1 Completed" at bounding box center [588, 78] width 82 height 24
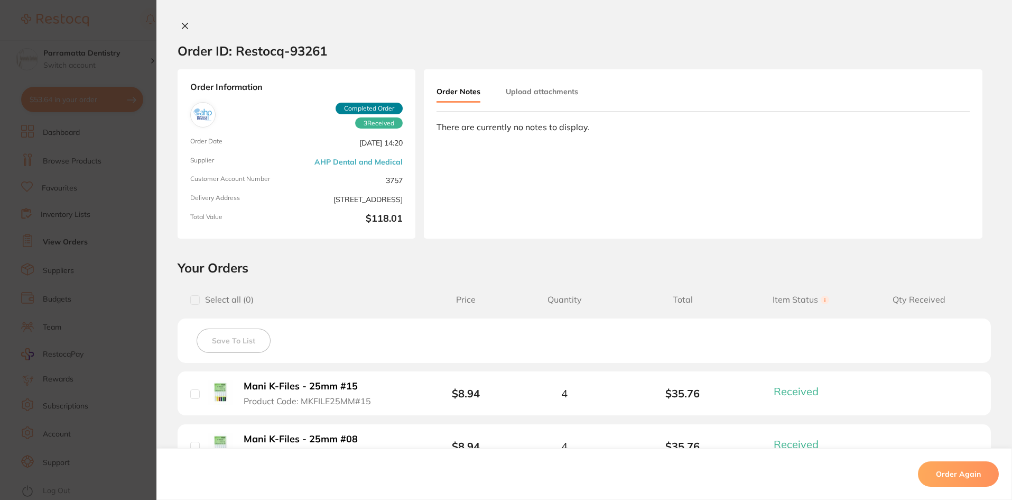
click at [545, 92] on button "Upload attachments" at bounding box center [542, 91] width 72 height 19
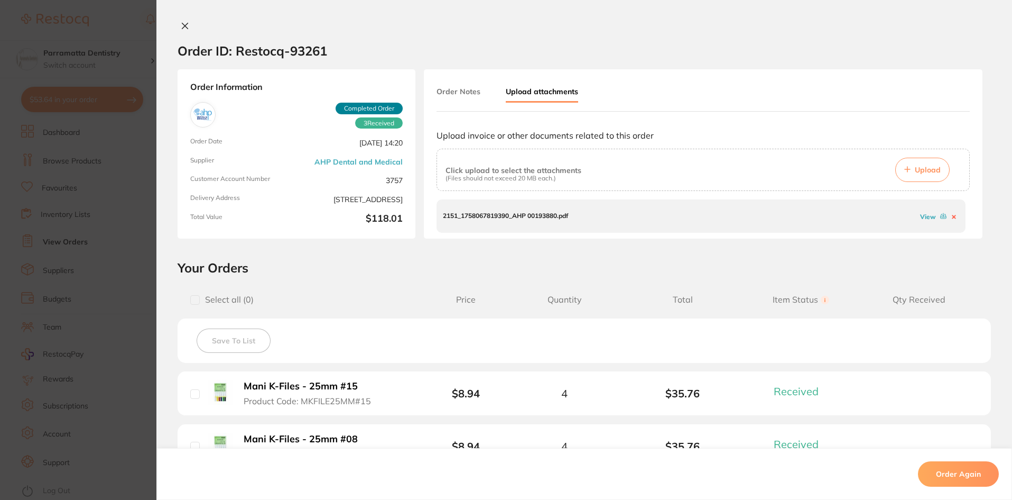
click at [922, 219] on link "View" at bounding box center [928, 217] width 16 height 8
click at [187, 24] on button at bounding box center [185, 26] width 15 height 11
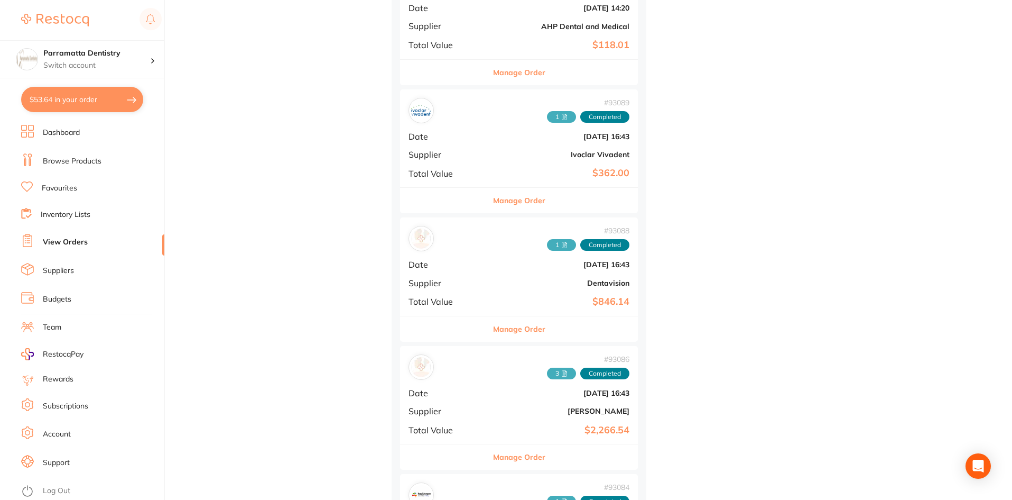
scroll to position [582, 0]
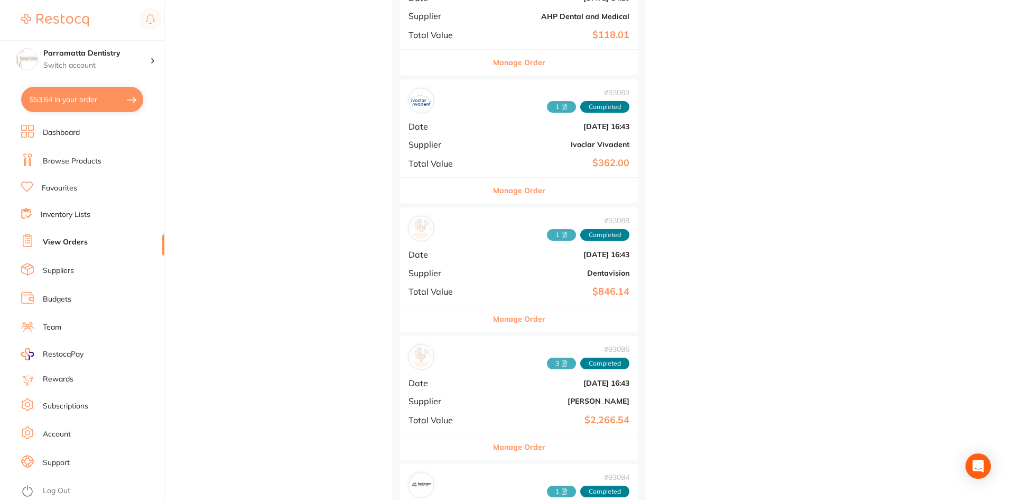
click at [564, 107] on icon at bounding box center [565, 107] width 3 height 0
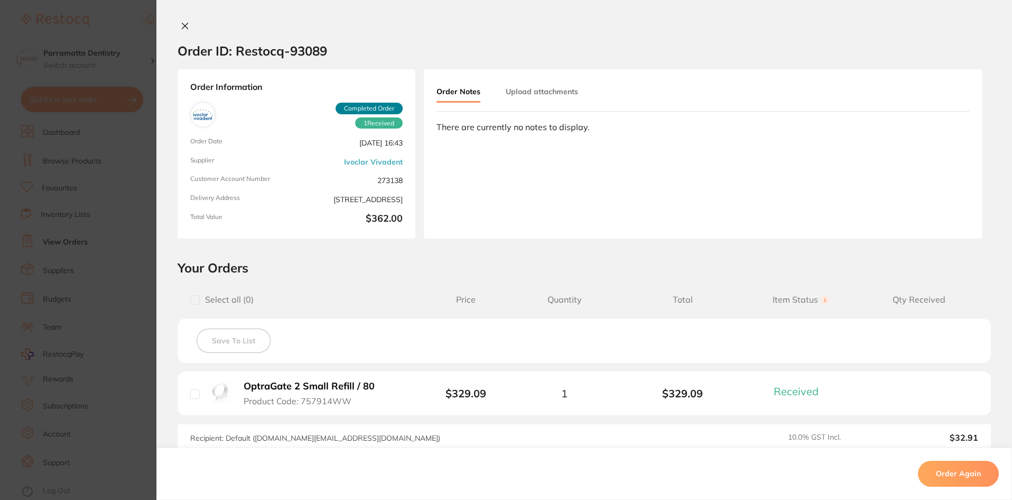
click at [537, 98] on button "Upload attachments" at bounding box center [542, 91] width 72 height 19
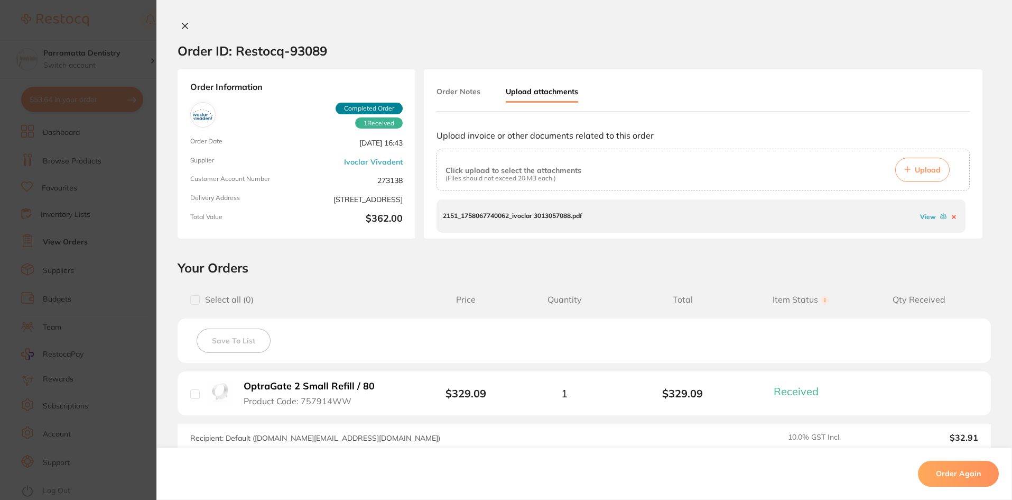
click at [923, 217] on link "View" at bounding box center [928, 217] width 16 height 8
click at [181, 21] on div "Order ID: Restocq- 93089 Order Information 1 Received Completed Order Order Dat…" at bounding box center [584, 250] width 856 height 500
click at [183, 30] on button at bounding box center [185, 26] width 15 height 11
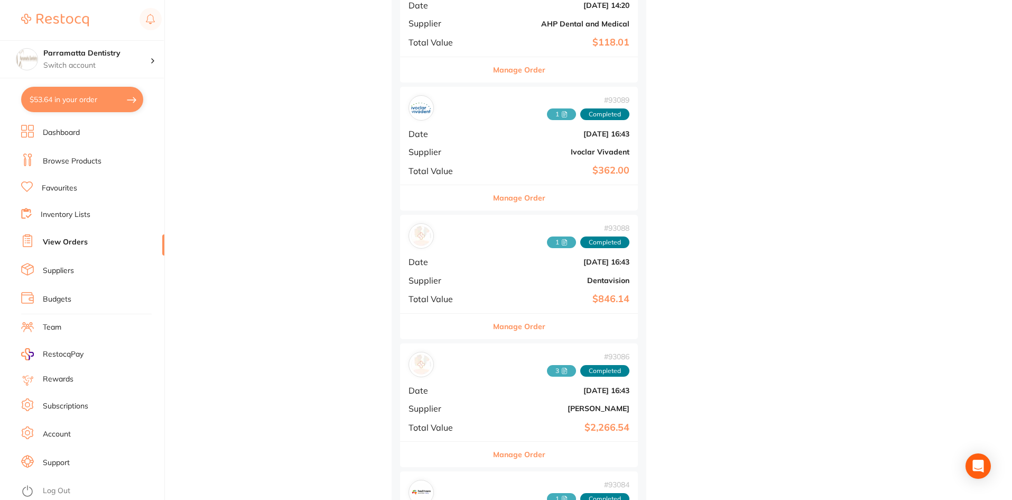
scroll to position [582, 0]
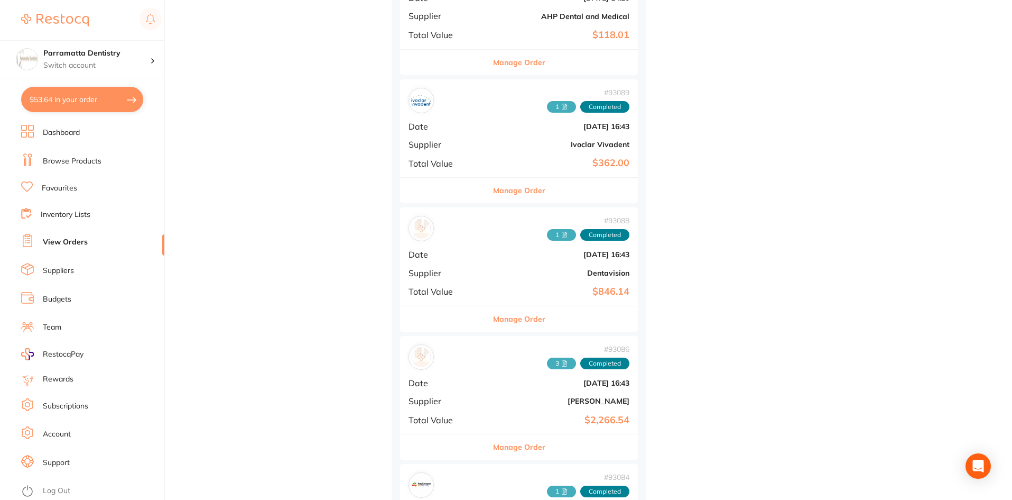
click at [564, 233] on icon at bounding box center [565, 233] width 2 height 0
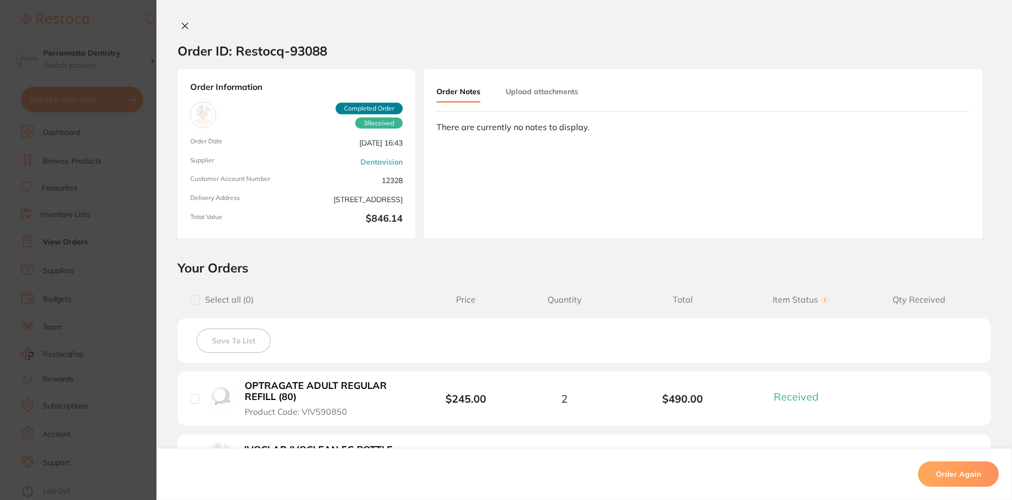
click at [522, 98] on button "Upload attachments" at bounding box center [542, 91] width 72 height 19
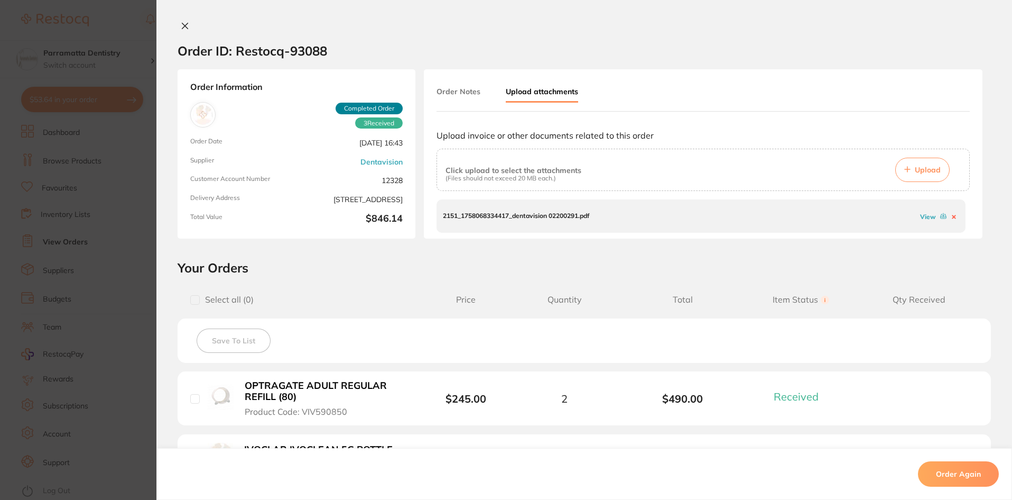
click at [920, 220] on div "View" at bounding box center [938, 216] width 41 height 10
click at [924, 217] on link "View" at bounding box center [928, 217] width 16 height 8
click at [182, 28] on icon at bounding box center [185, 26] width 6 height 6
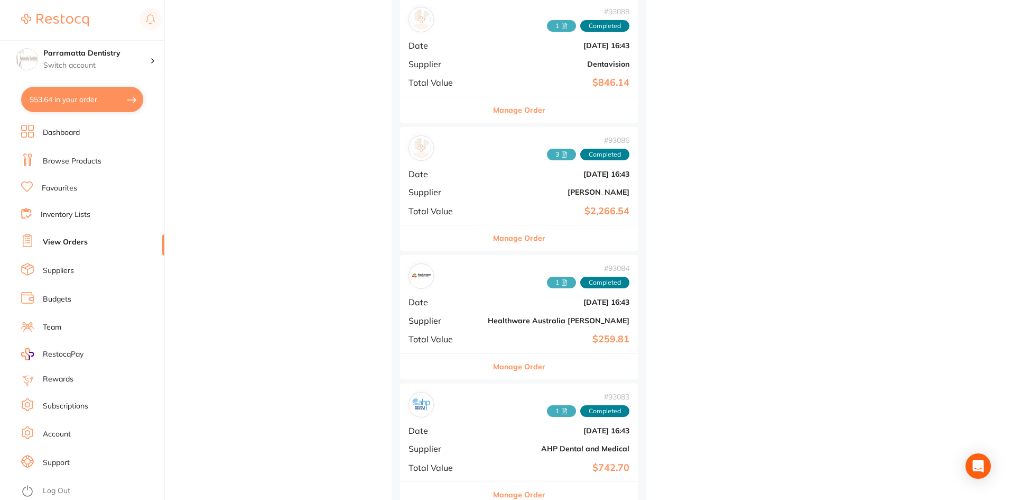
scroll to position [813, 0]
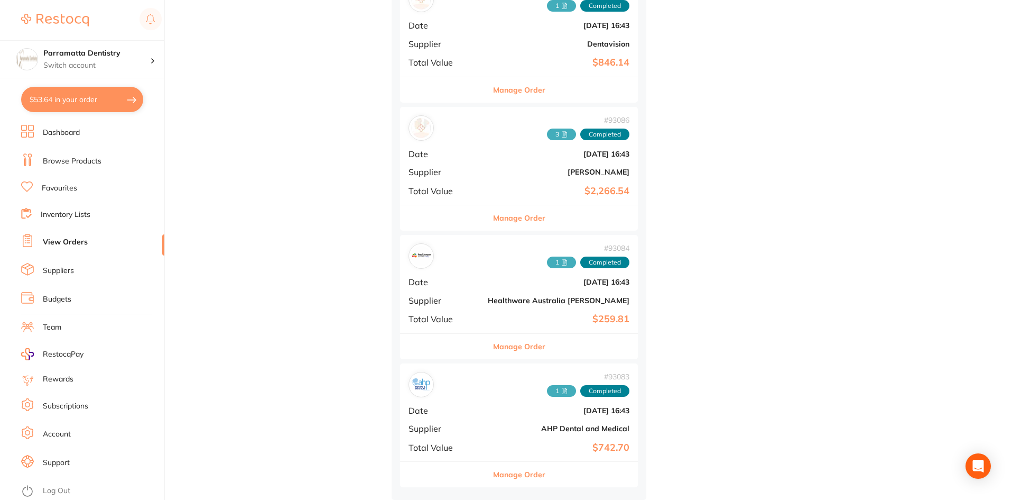
click at [547, 132] on span "3" at bounding box center [561, 134] width 29 height 12
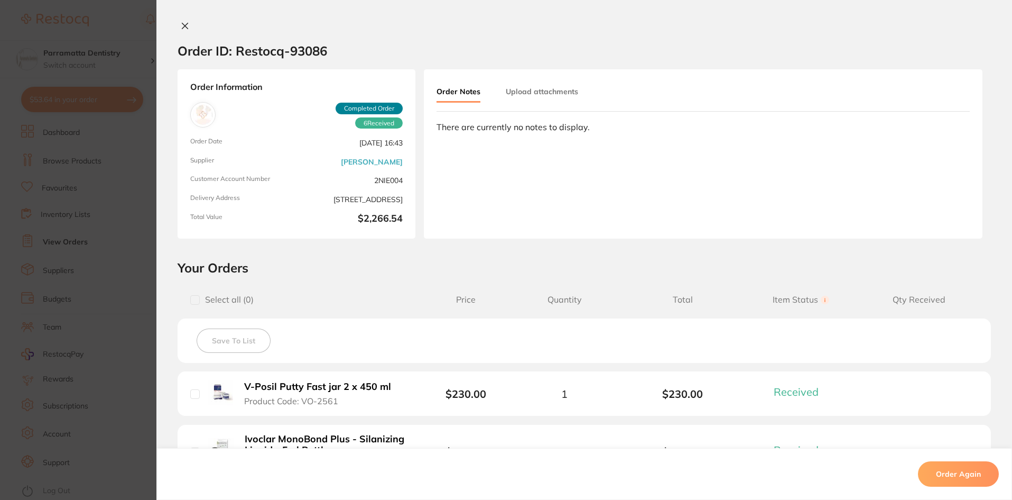
click at [576, 85] on div "Order Notes Upload attachments" at bounding box center [520, 92] width 167 height 21
click at [566, 89] on button "Upload attachments" at bounding box center [542, 91] width 72 height 19
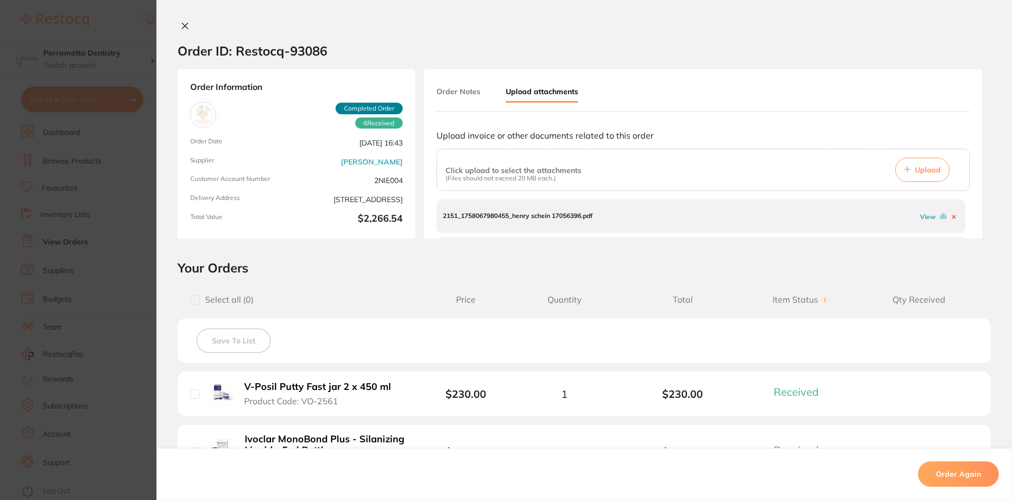
click at [929, 213] on link "View" at bounding box center [928, 217] width 16 height 8
click at [921, 200] on link "View" at bounding box center [928, 201] width 16 height 8
click at [920, 221] on link "View" at bounding box center [928, 222] width 16 height 8
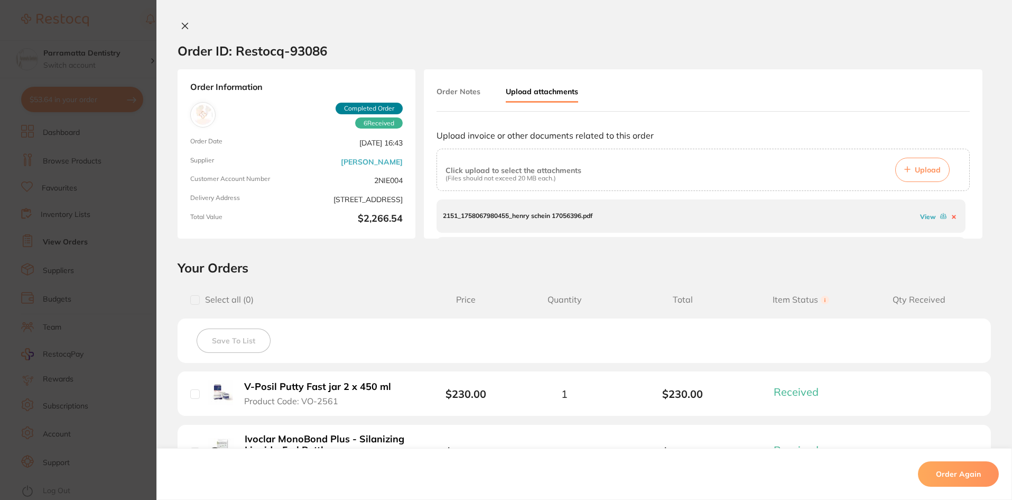
click at [187, 20] on div "Order ID: Restocq- 93086 Order Information 6 Received Completed Order Order Dat…" at bounding box center [584, 250] width 856 height 500
click at [187, 22] on button at bounding box center [185, 26] width 15 height 11
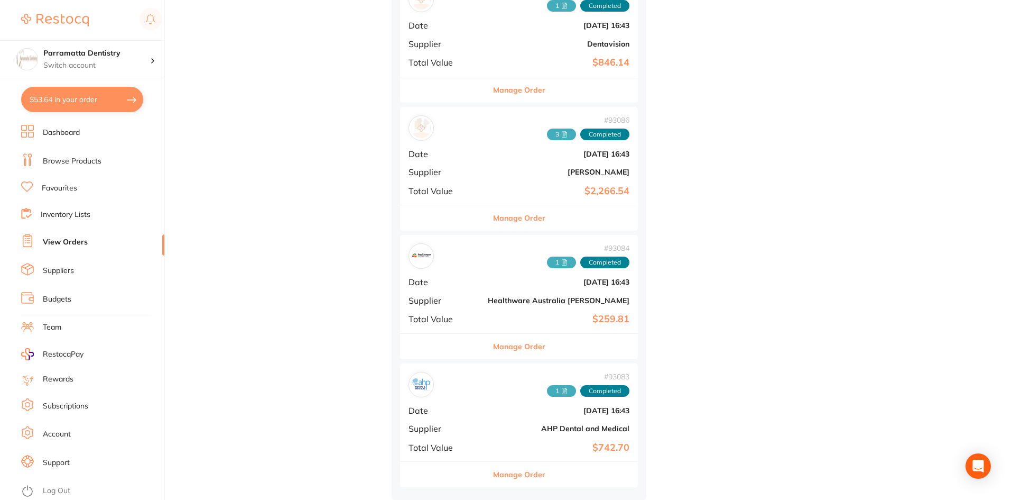
click at [547, 259] on span "1" at bounding box center [561, 262] width 29 height 12
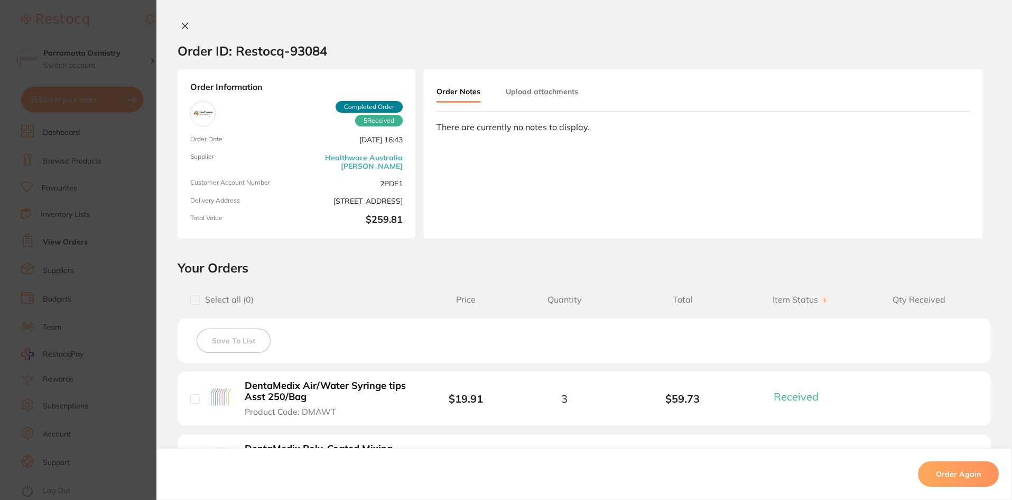
click at [558, 94] on button "Upload attachments" at bounding box center [542, 91] width 72 height 19
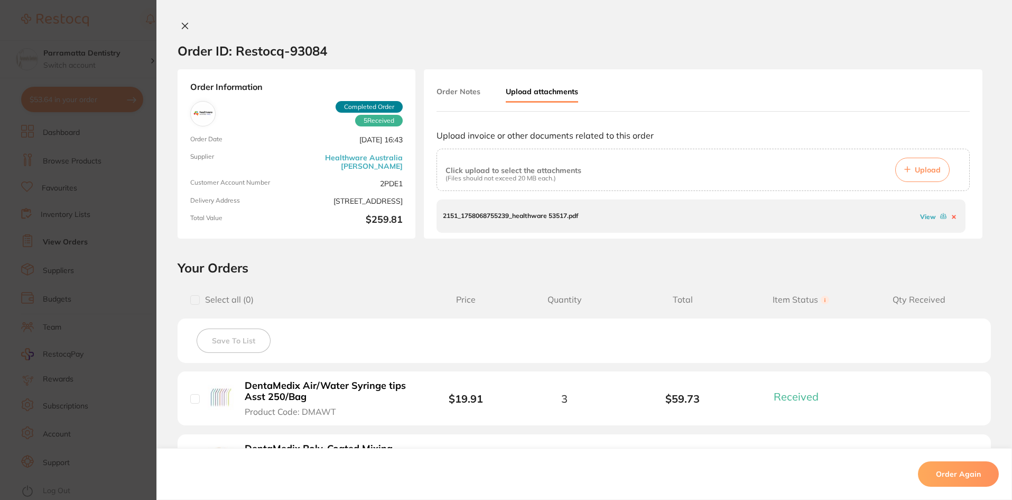
click at [924, 215] on link "View" at bounding box center [928, 217] width 16 height 8
click at [182, 29] on icon at bounding box center [185, 26] width 8 height 8
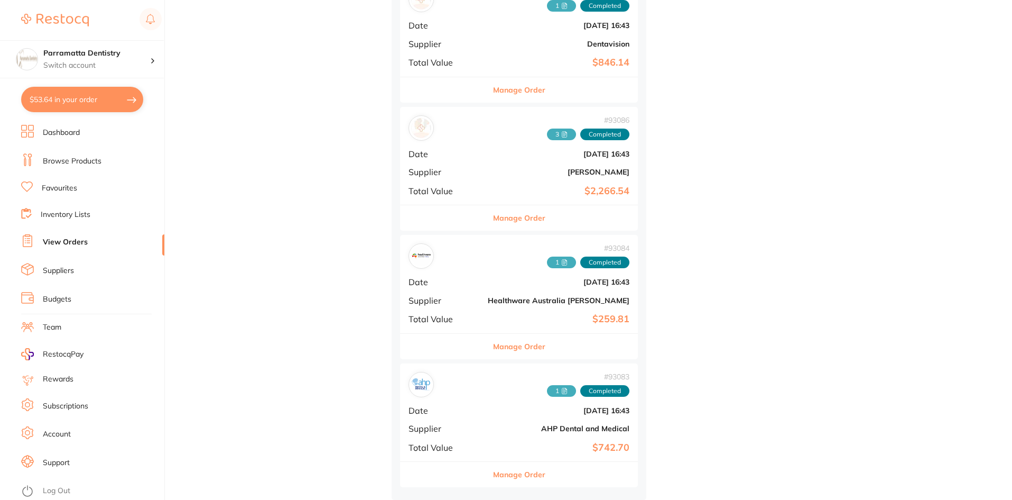
click at [547, 391] on span "1" at bounding box center [561, 391] width 29 height 12
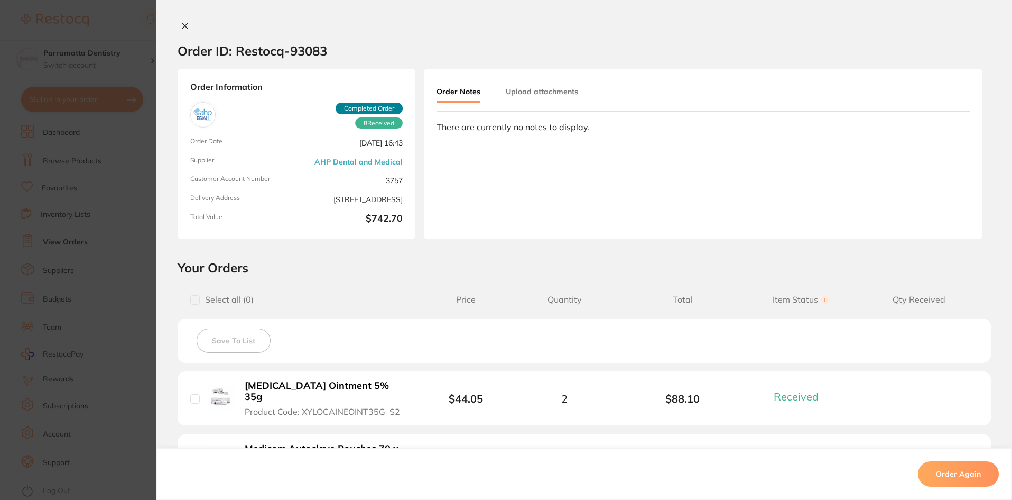
click at [528, 86] on button "Upload attachments" at bounding box center [542, 91] width 72 height 19
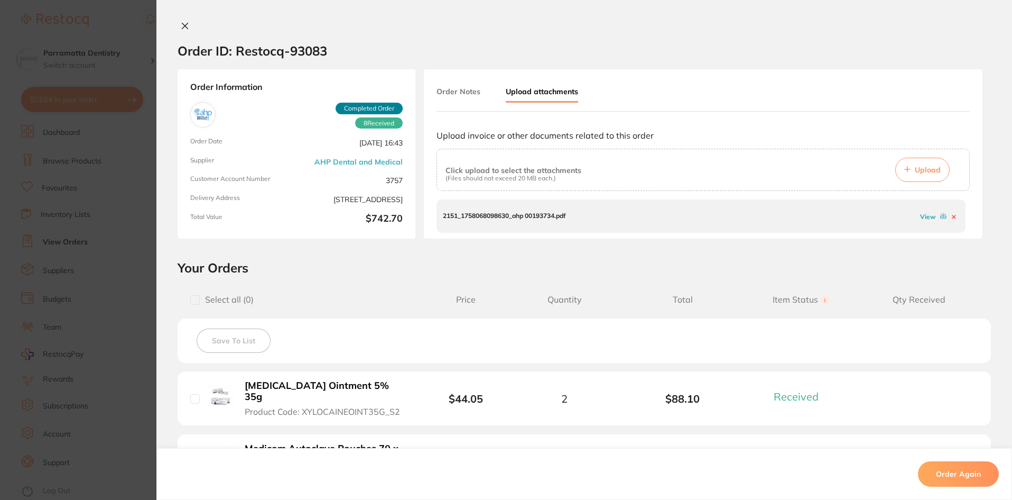
click at [927, 218] on link "View" at bounding box center [928, 217] width 16 height 8
click at [181, 30] on icon at bounding box center [185, 26] width 8 height 8
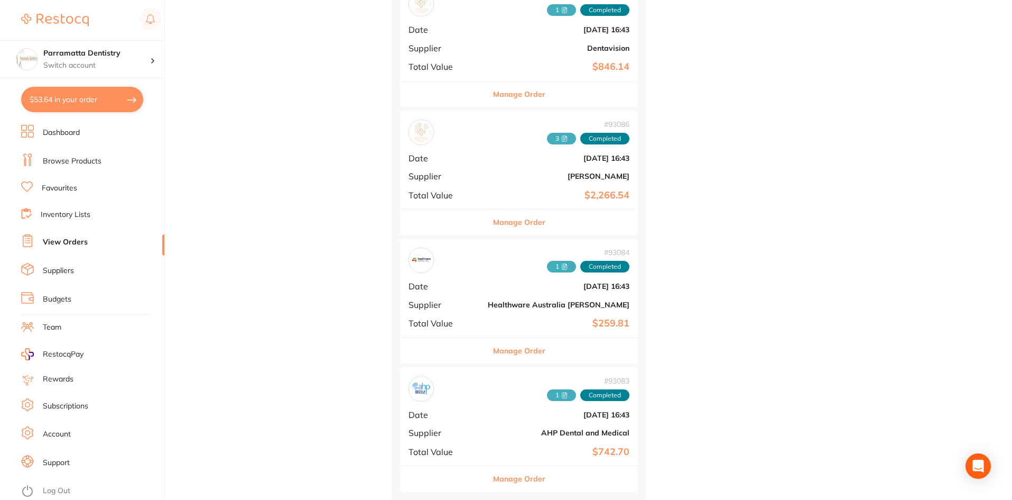
scroll to position [813, 0]
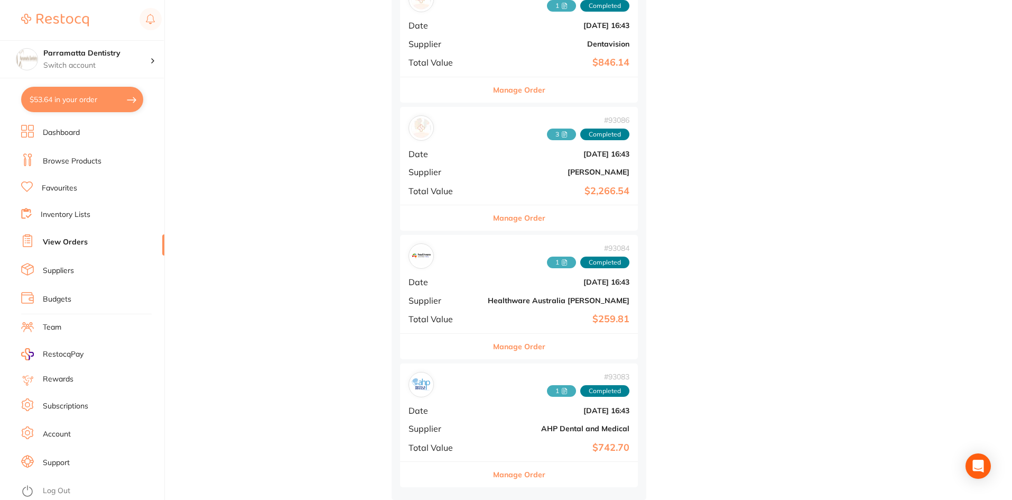
click at [547, 257] on span "1" at bounding box center [561, 262] width 29 height 12
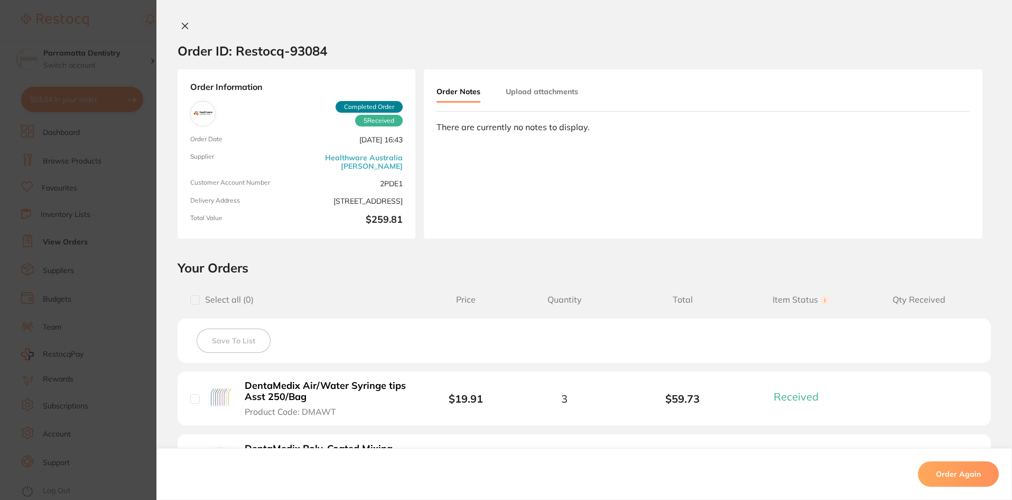
click at [572, 98] on button "Upload attachments" at bounding box center [542, 91] width 72 height 19
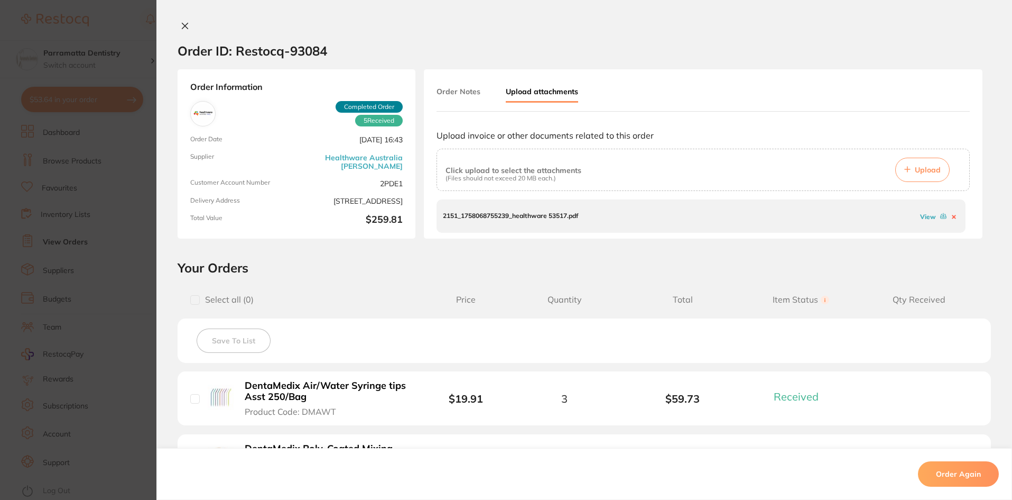
click at [918, 218] on div "View" at bounding box center [938, 216] width 41 height 10
click at [182, 27] on icon at bounding box center [185, 26] width 6 height 6
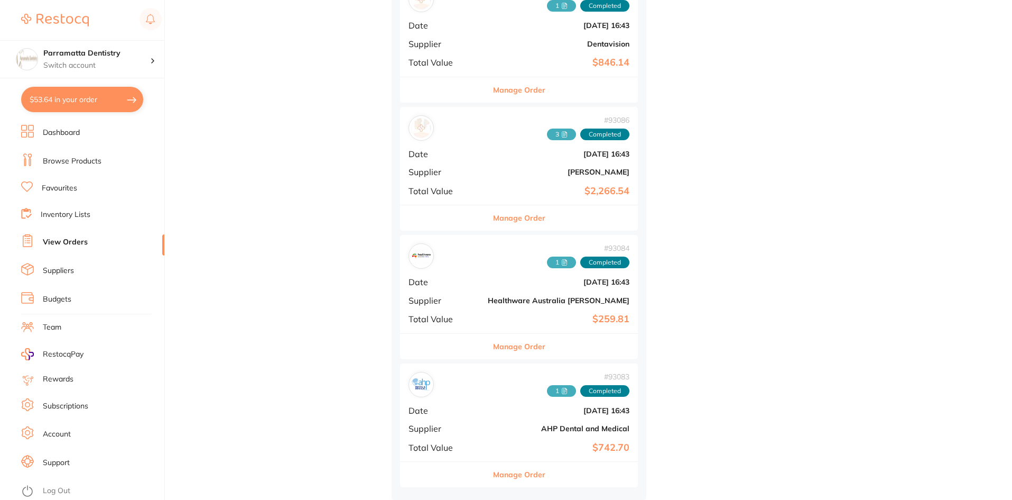
click at [547, 392] on span "1" at bounding box center [561, 391] width 29 height 12
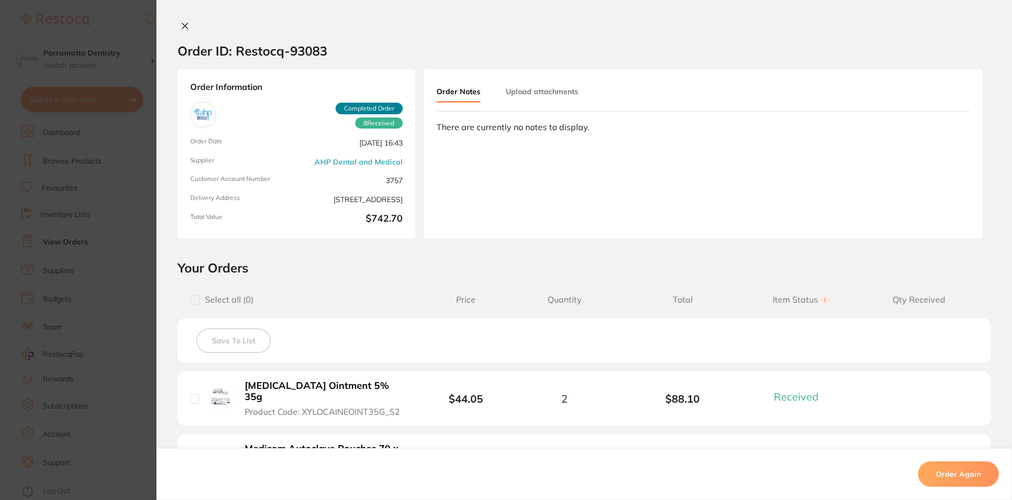
click at [560, 91] on button "Upload attachments" at bounding box center [542, 91] width 72 height 19
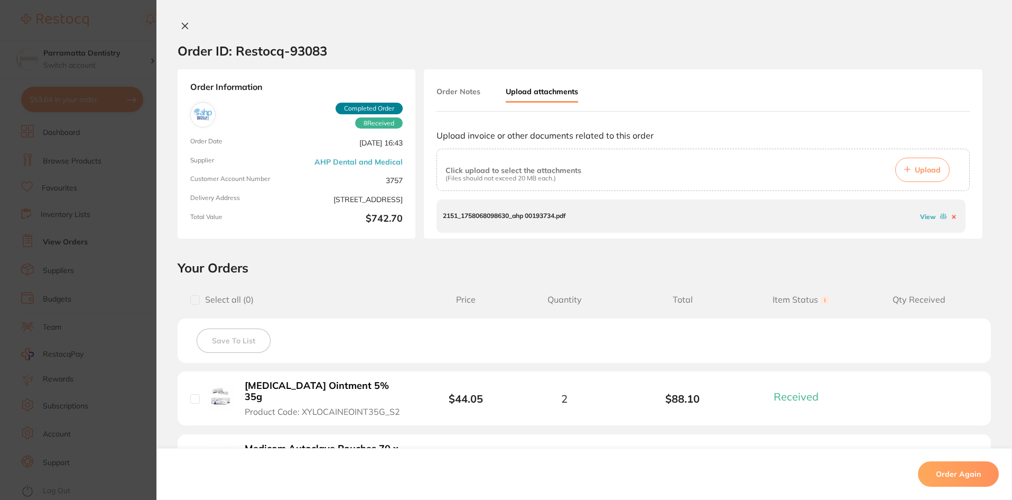
click at [924, 217] on link "View" at bounding box center [928, 217] width 16 height 8
click at [183, 24] on icon at bounding box center [185, 26] width 8 height 8
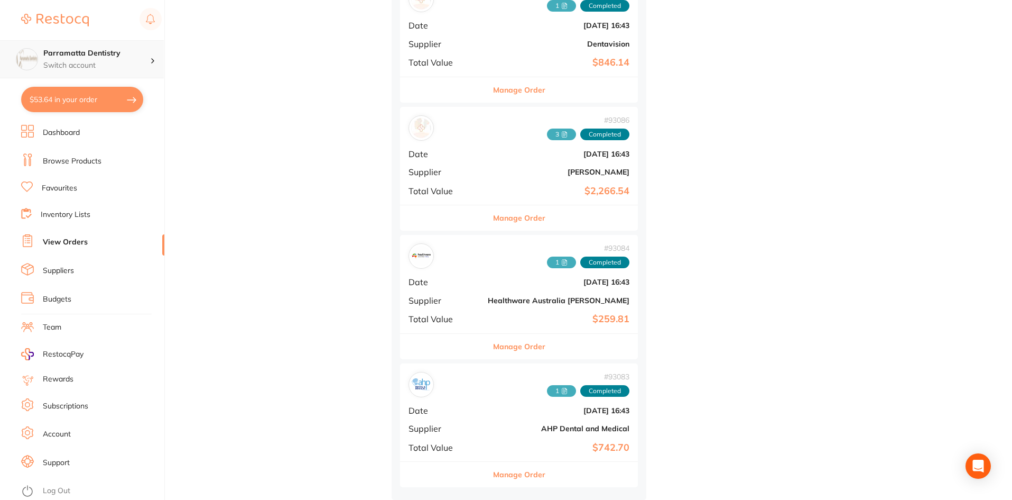
click at [131, 57] on h4 "Parramatta Dentistry" at bounding box center [96, 53] width 107 height 11
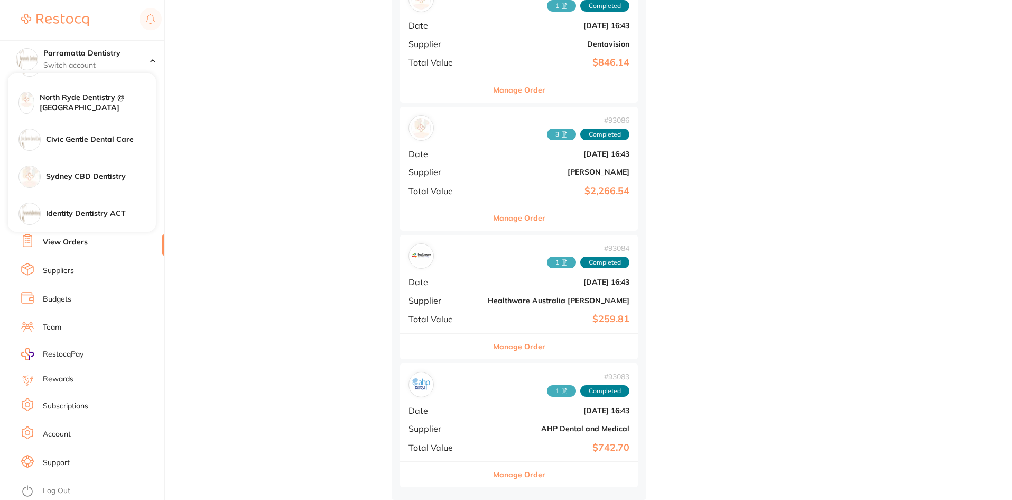
scroll to position [174, 0]
click at [109, 180] on h4 "Sydney CBD Dentistry" at bounding box center [101, 176] width 110 height 11
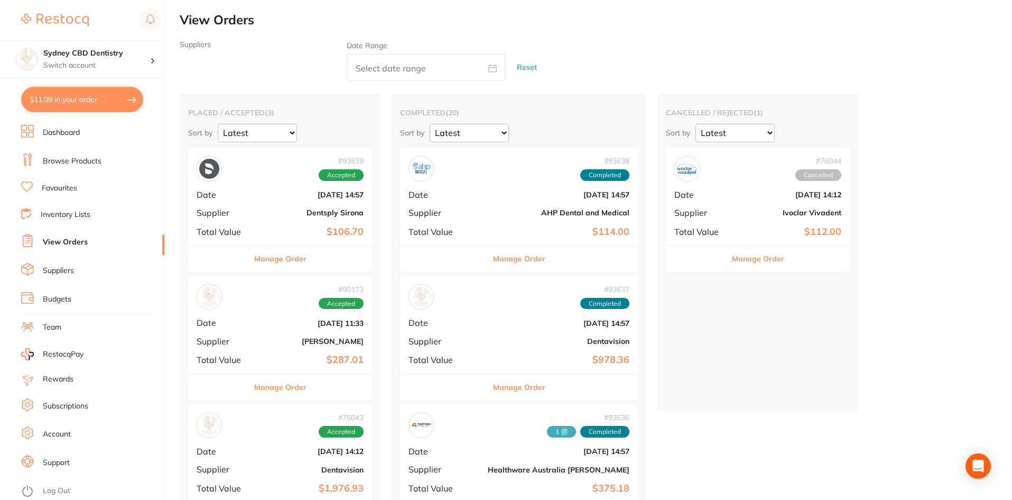
click at [419, 63] on input "text" at bounding box center [426, 67] width 159 height 27
select select "9"
select select "2025"
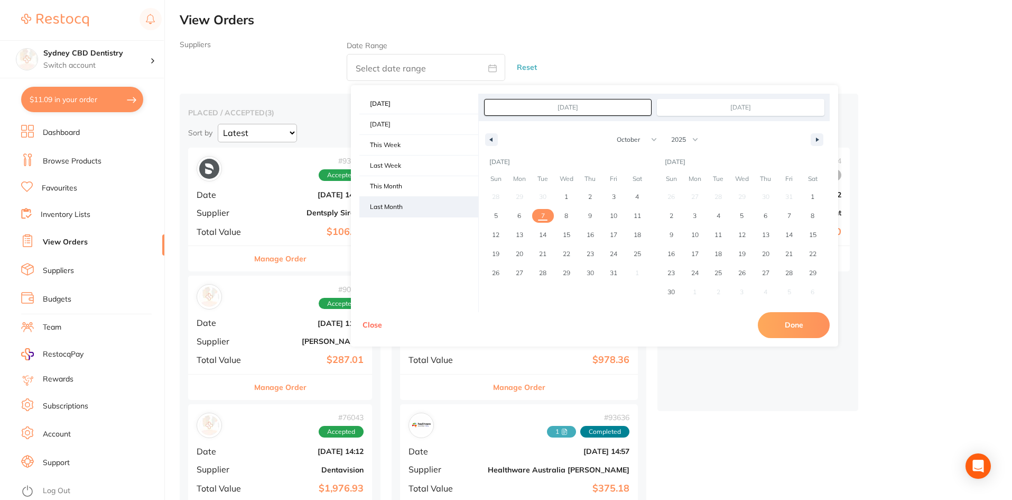
click at [402, 208] on span "Last Month" at bounding box center [418, 207] width 119 height 20
type input "[DATE]"
select select "8"
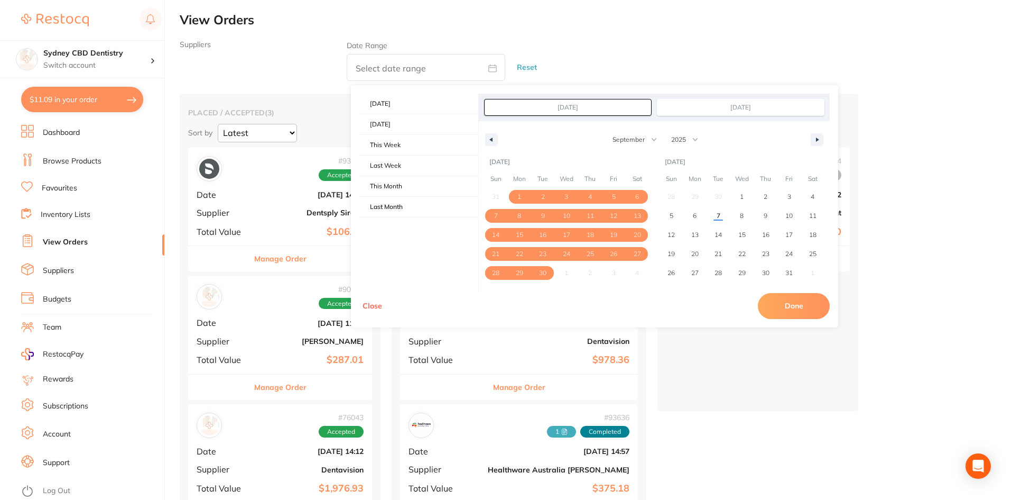
click at [786, 305] on button "Done" at bounding box center [794, 305] width 72 height 25
type input "[DATE] to [DATE]"
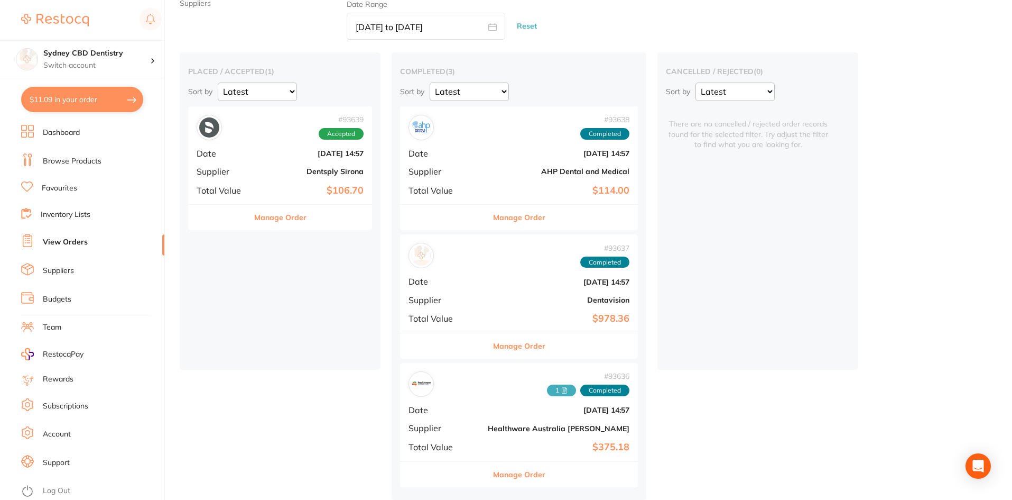
scroll to position [44, 0]
click at [561, 389] on icon at bounding box center [564, 390] width 6 height 6
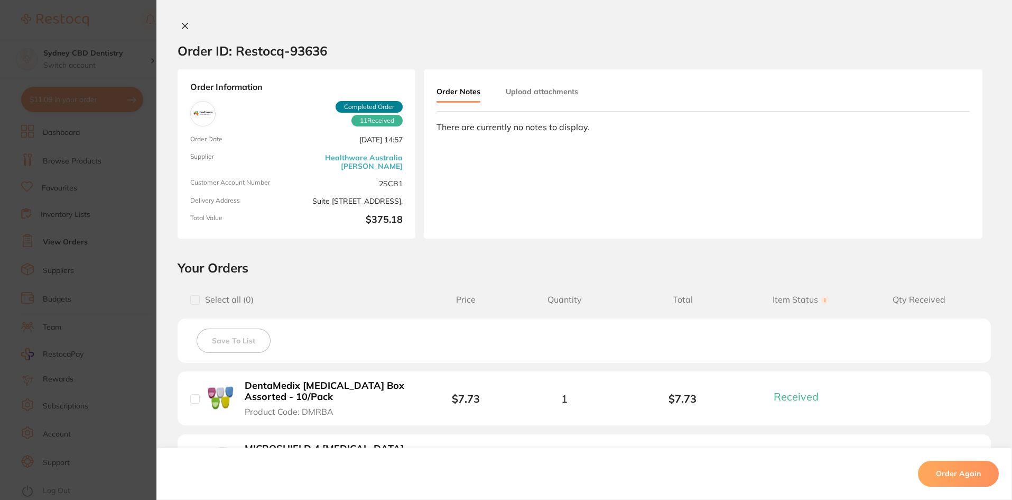
click at [546, 87] on button "Upload attachments" at bounding box center [542, 91] width 72 height 19
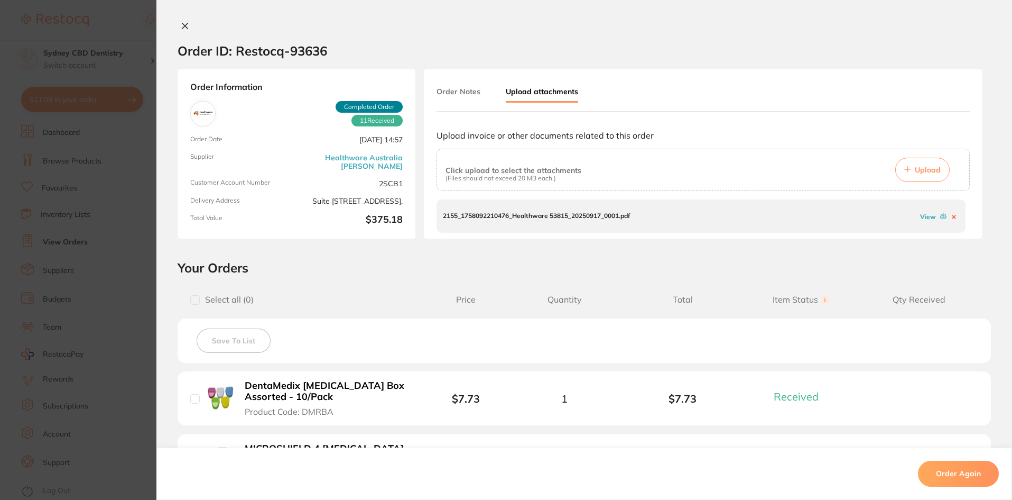
click at [925, 216] on link "View" at bounding box center [928, 217] width 16 height 8
click at [187, 30] on button at bounding box center [185, 26] width 15 height 11
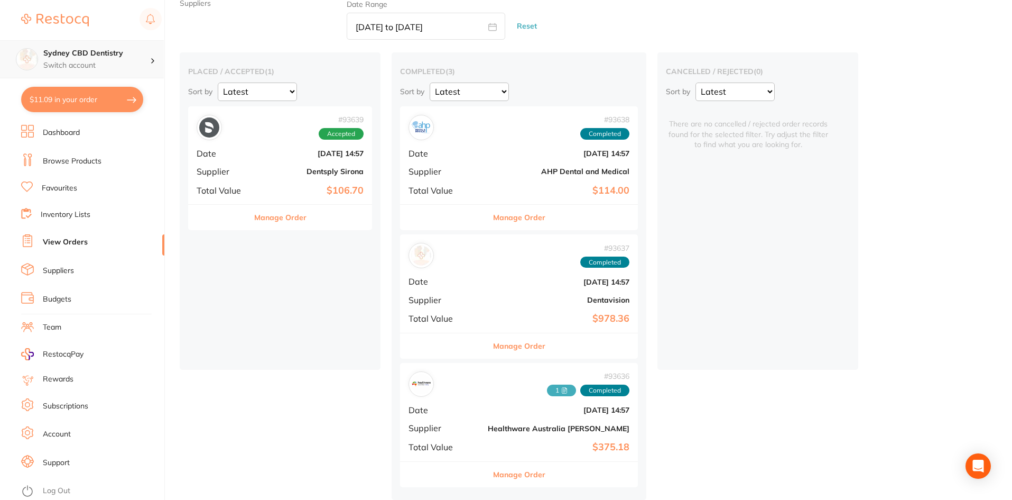
click at [127, 48] on div "Sydney CBD Dentistry Switch account" at bounding box center [82, 59] width 164 height 38
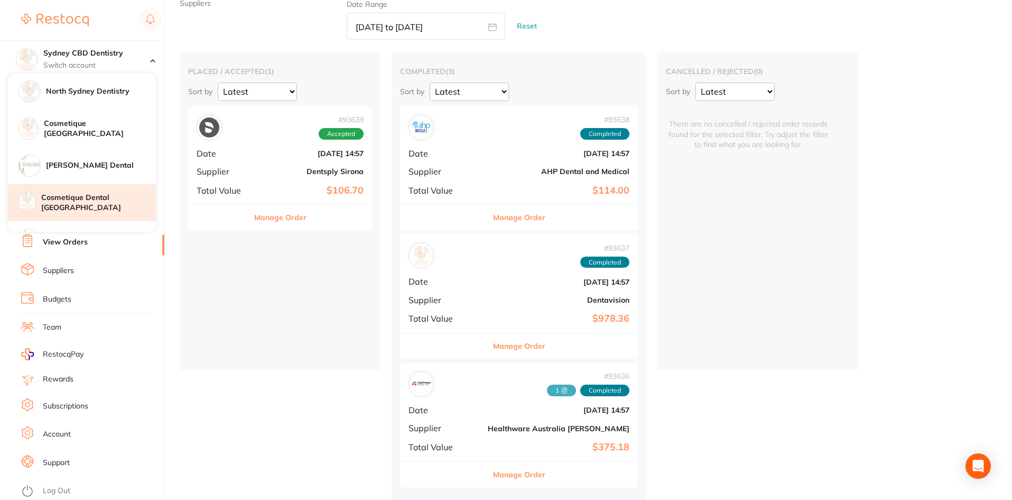
click at [78, 204] on h4 "Cosmetique Dental [GEOGRAPHIC_DATA]" at bounding box center [98, 202] width 115 height 21
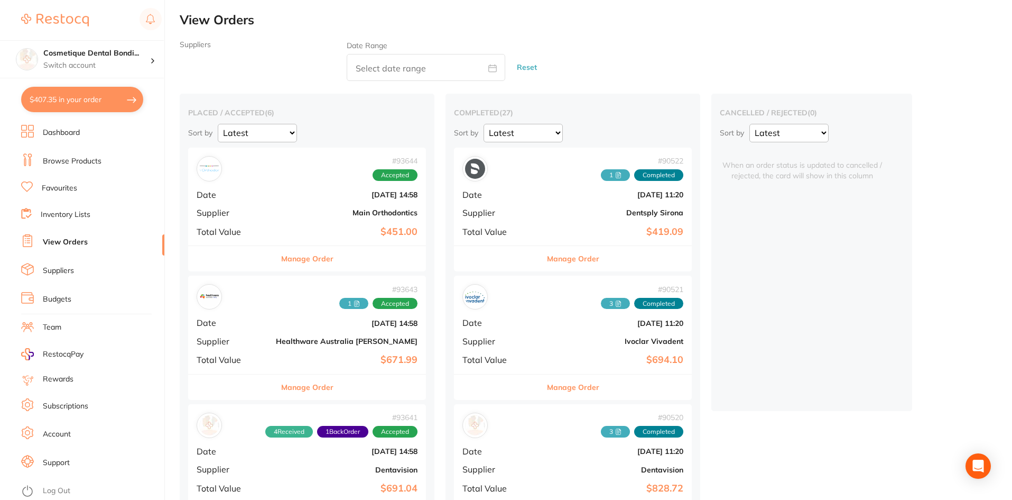
click at [359, 63] on input "text" at bounding box center [426, 67] width 159 height 27
select select "9"
select select "2025"
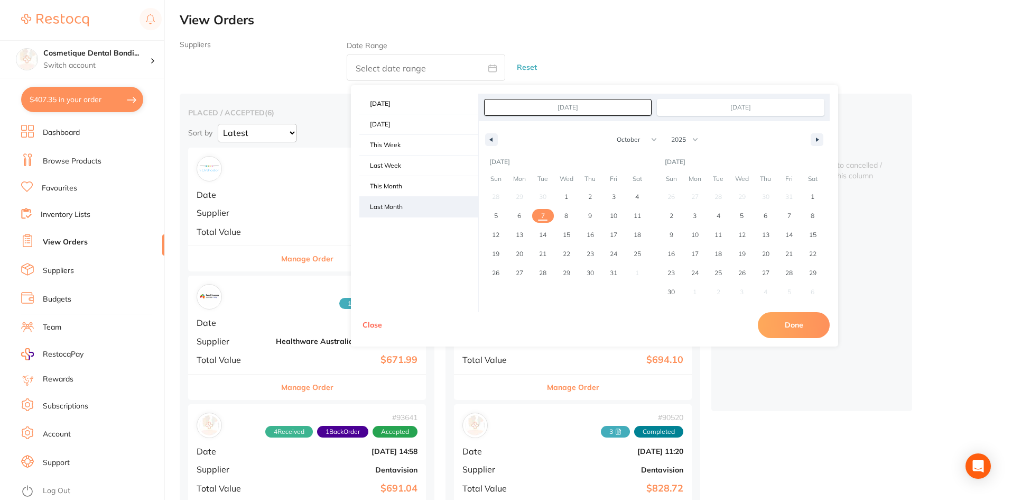
click at [412, 212] on span "Last Month" at bounding box center [418, 207] width 119 height 20
type input "[DATE]"
select select "8"
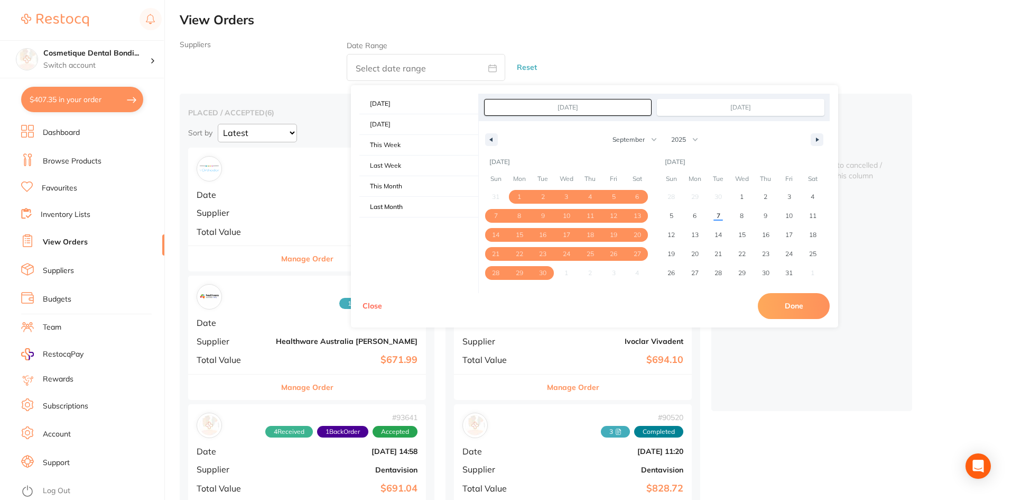
click at [790, 309] on button "Done" at bounding box center [794, 305] width 72 height 25
type input "[DATE] to [DATE]"
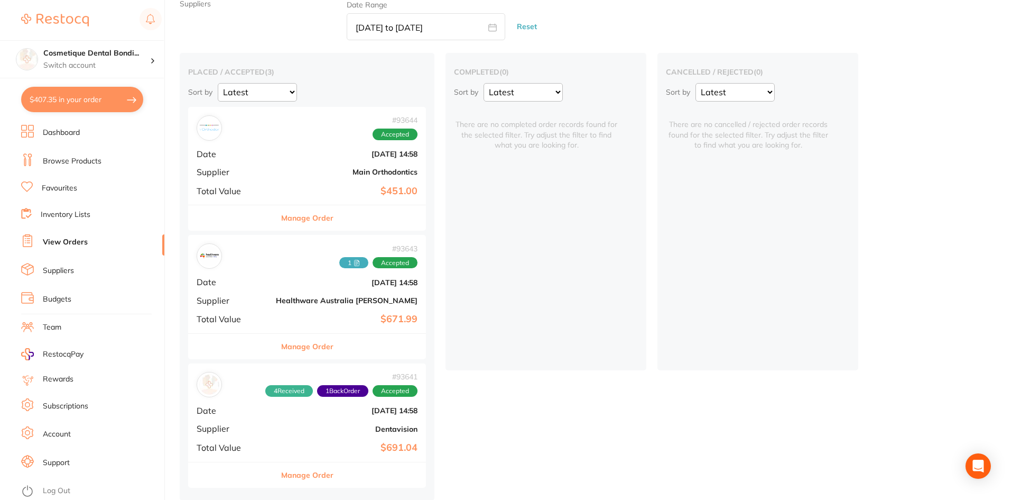
scroll to position [44, 0]
click at [355, 259] on icon at bounding box center [357, 262] width 5 height 6
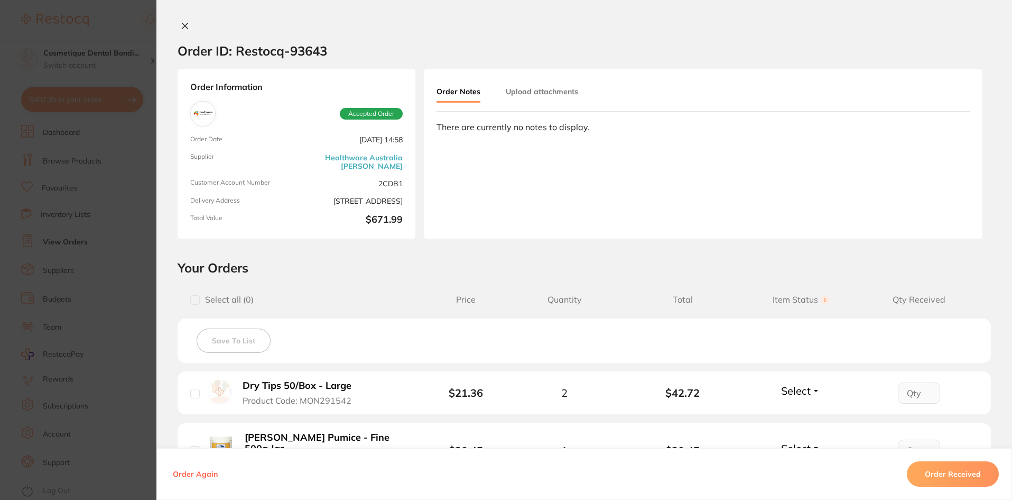
click at [561, 90] on button "Upload attachments" at bounding box center [542, 91] width 72 height 19
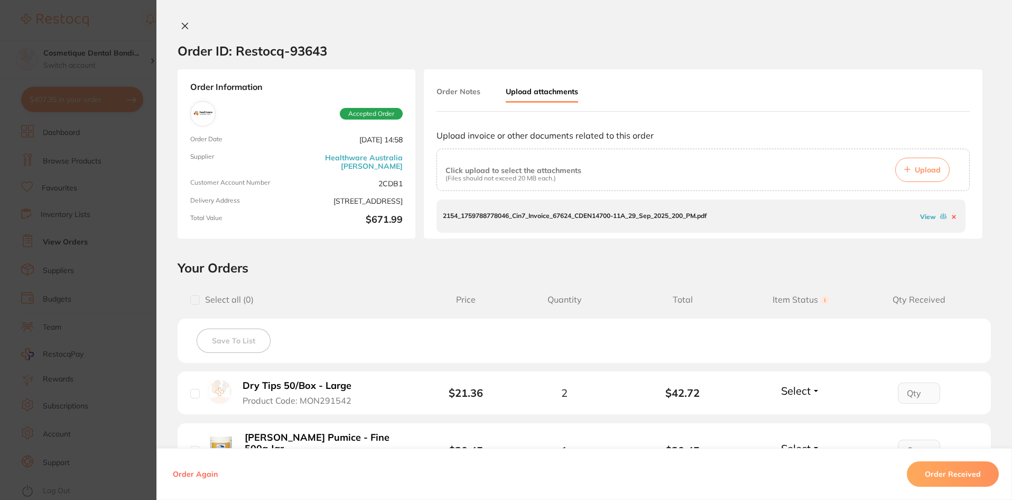
click at [921, 217] on link "View" at bounding box center [928, 217] width 16 height 8
click at [188, 20] on div "Order ID: Restocq- 93643 Order Information Accepted Order Order Date [DATE] 14:…" at bounding box center [584, 250] width 856 height 500
